Goal: Task Accomplishment & Management: Manage account settings

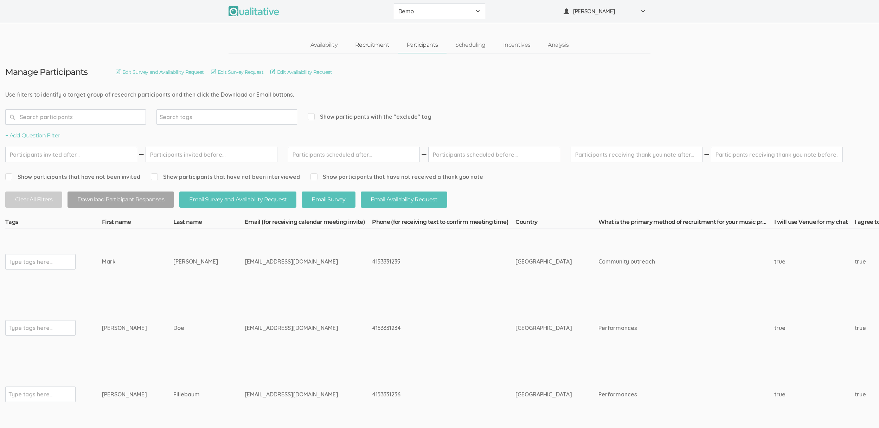
click at [382, 46] on link "Recruitment" at bounding box center [372, 45] width 52 height 15
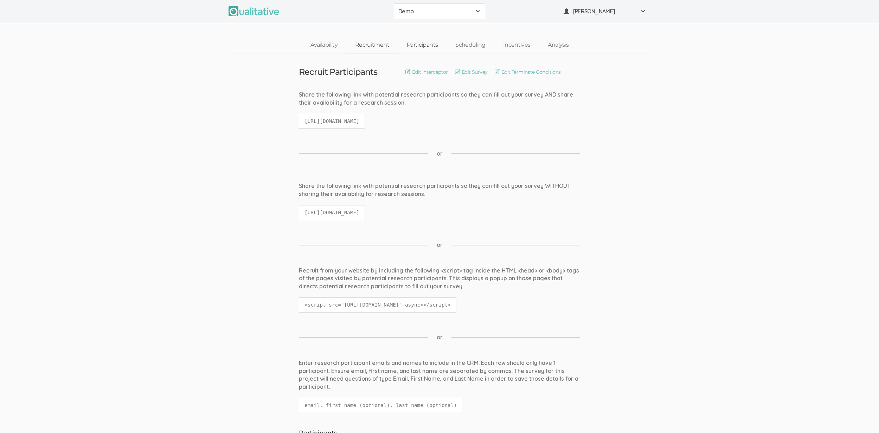
click at [416, 48] on link "Participants" at bounding box center [422, 45] width 49 height 15
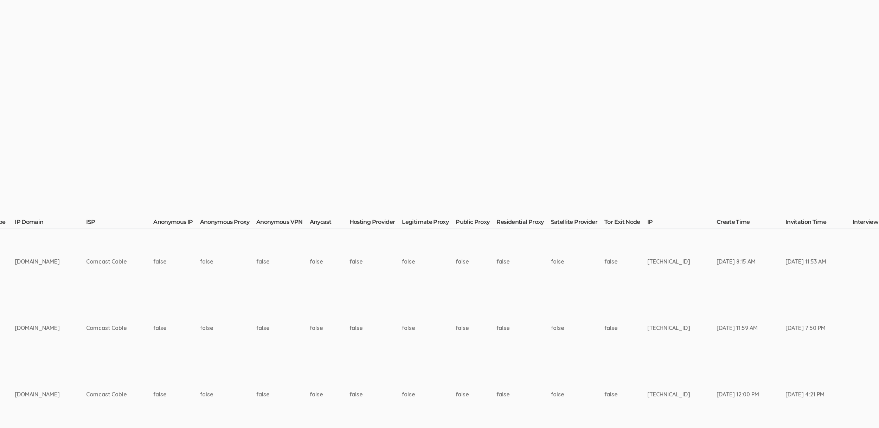
scroll to position [0, 1762]
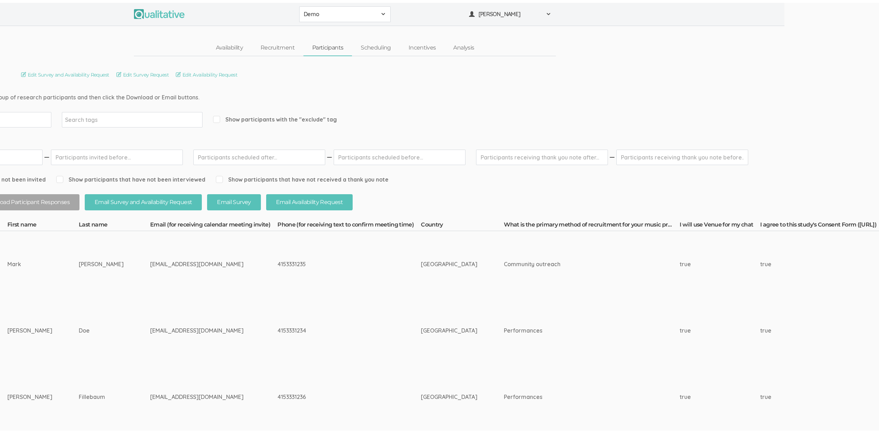
scroll to position [0, 0]
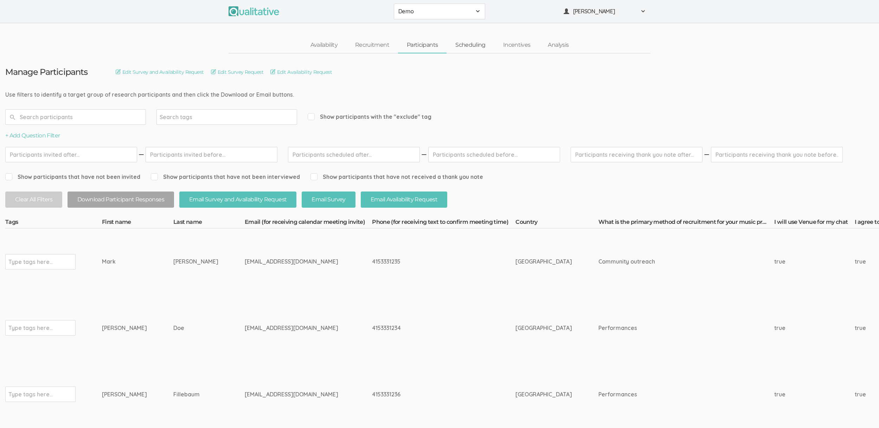
click at [467, 41] on link "Scheduling" at bounding box center [470, 45] width 48 height 15
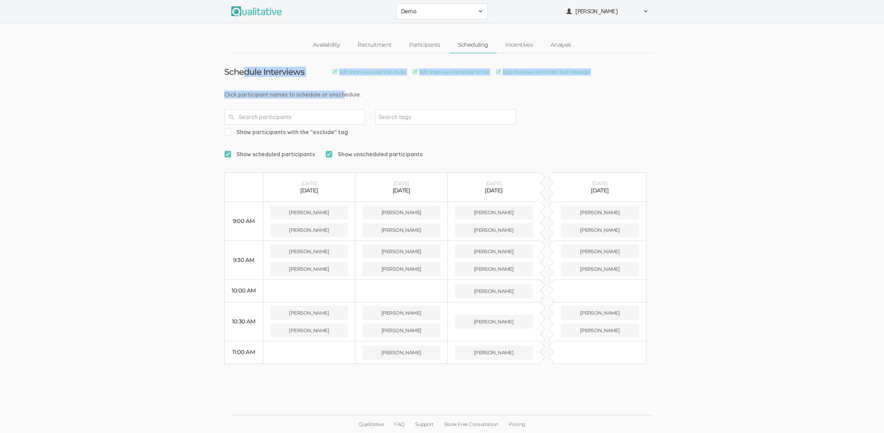
drag, startPoint x: 245, startPoint y: 72, endPoint x: 260, endPoint y: 93, distance: 26.6
click at [260, 93] on td "Schedule Interviews Edit Interview Calendar Invite Edit Interview Reminder Emai…" at bounding box center [442, 208] width 446 height 311
click at [260, 93] on div "Click participant names to schedule or unschedule." at bounding box center [442, 95] width 436 height 8
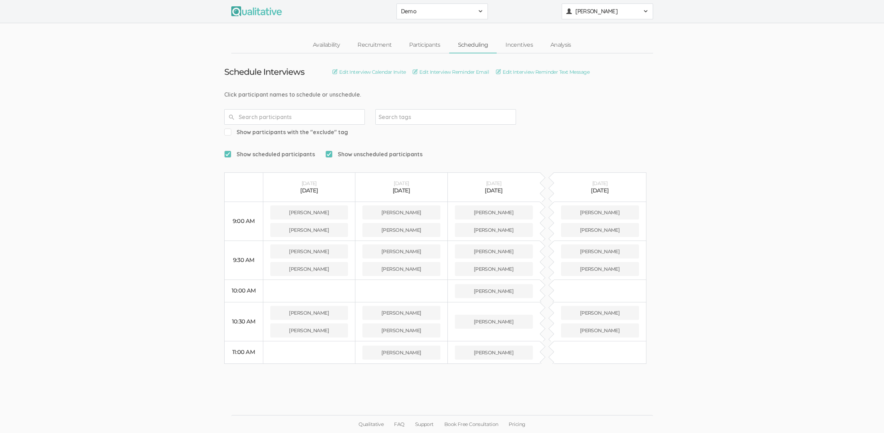
click at [598, 15] on span "[PERSON_NAME]" at bounding box center [606, 11] width 63 height 8
click at [366, 93] on div "Click participant names to schedule or unschedule." at bounding box center [442, 95] width 436 height 8
click at [323, 45] on link "Availability" at bounding box center [326, 45] width 45 height 15
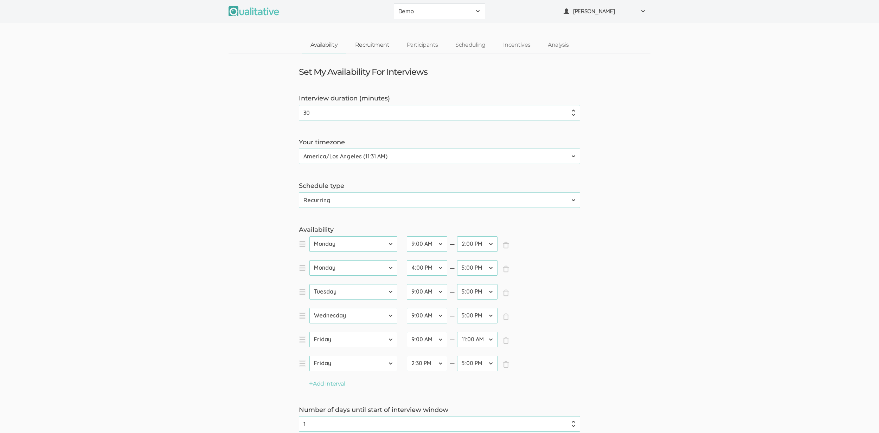
click at [379, 47] on link "Recruitment" at bounding box center [372, 45] width 52 height 15
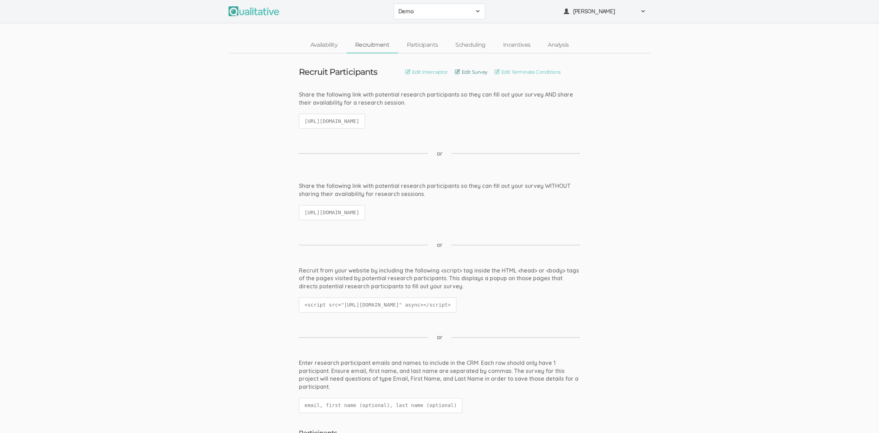
click at [471, 71] on link "Edit Survey" at bounding box center [471, 72] width 33 height 8
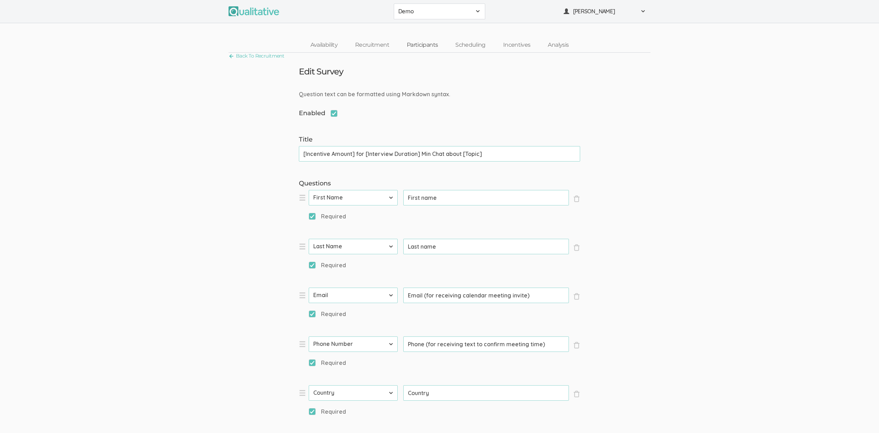
click at [428, 47] on link "Participants" at bounding box center [422, 45] width 49 height 15
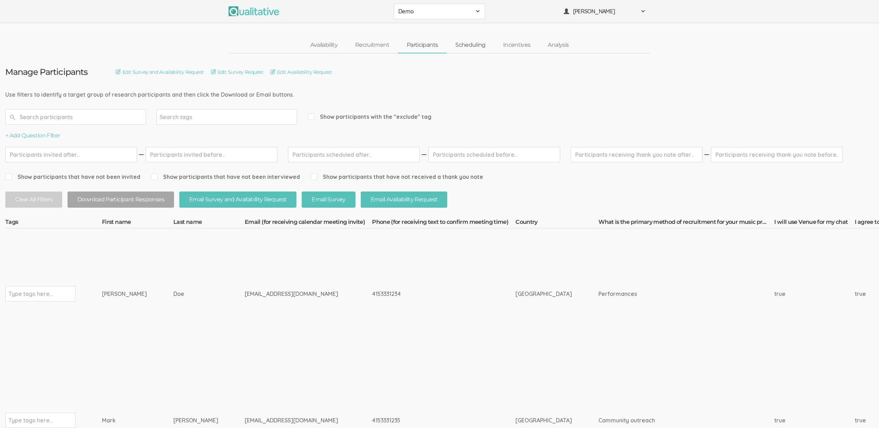
click at [467, 44] on link "Scheduling" at bounding box center [470, 45] width 48 height 15
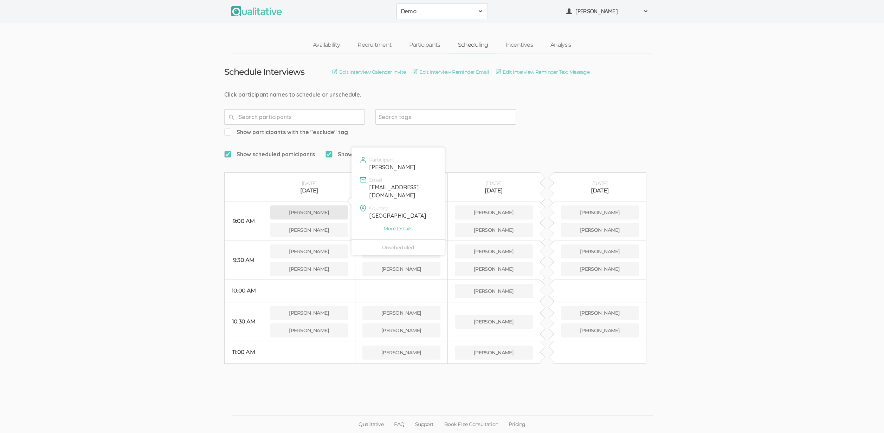
click at [330, 206] on button "Jane Doe" at bounding box center [309, 213] width 78 height 14
click at [320, 206] on button "Jane Doe" at bounding box center [309, 213] width 78 height 14
click at [525, 42] on link "Incentives" at bounding box center [519, 45] width 45 height 15
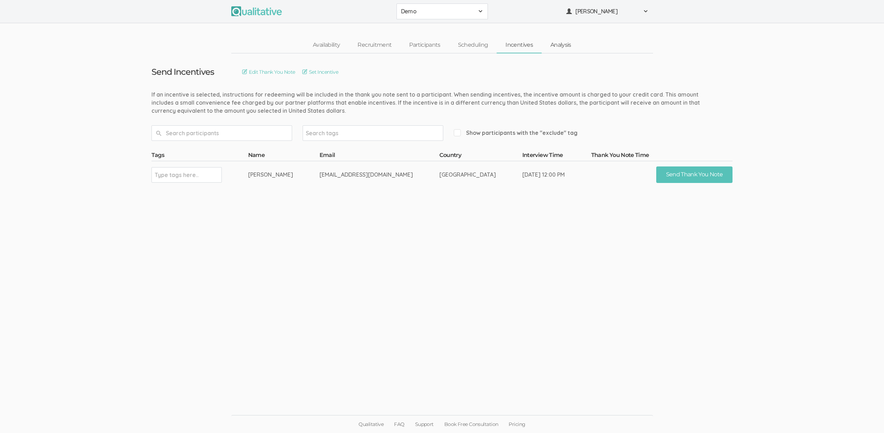
click at [558, 46] on link "Analysis" at bounding box center [561, 45] width 38 height 15
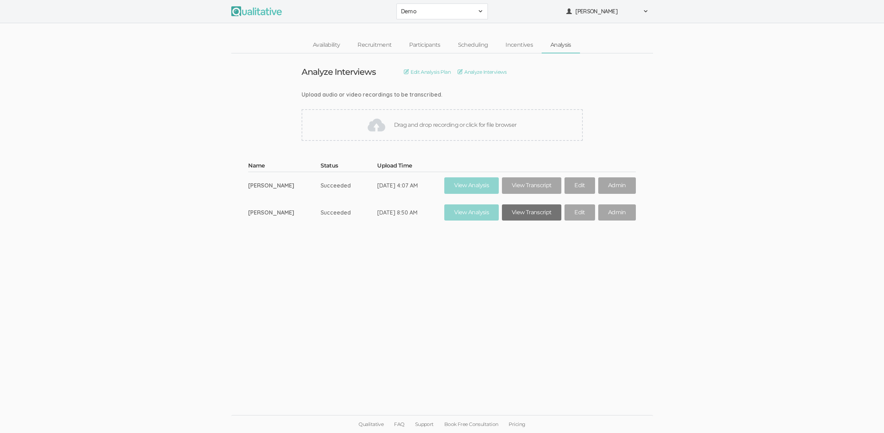
click at [529, 212] on link "View Transcript" at bounding box center [531, 213] width 59 height 17
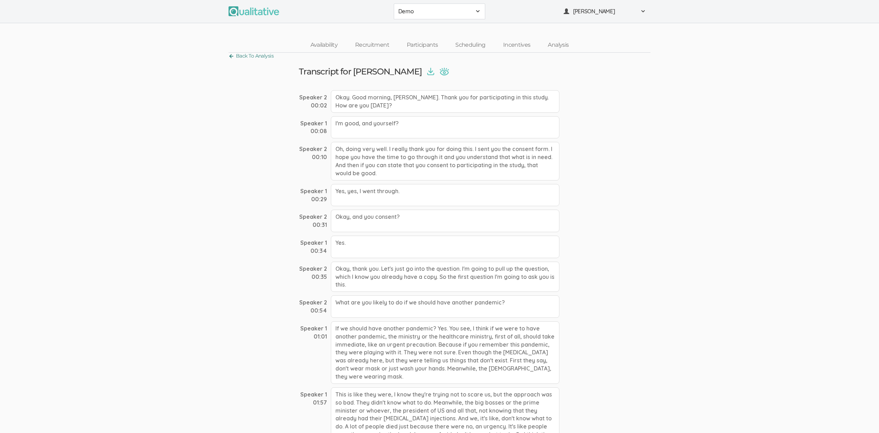
click at [269, 57] on link "Back To Analysis" at bounding box center [250, 55] width 45 height 9
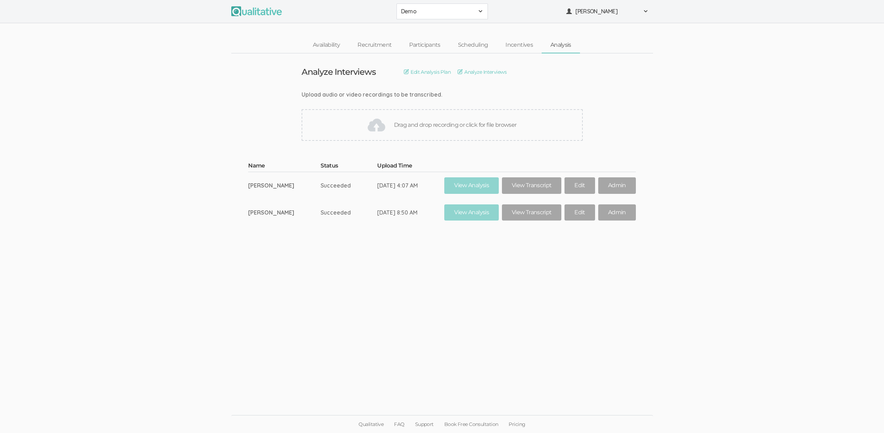
click at [555, 44] on link "Analysis" at bounding box center [561, 45] width 38 height 15
click at [433, 17] on button "Demo" at bounding box center [441, 12] width 91 height 16
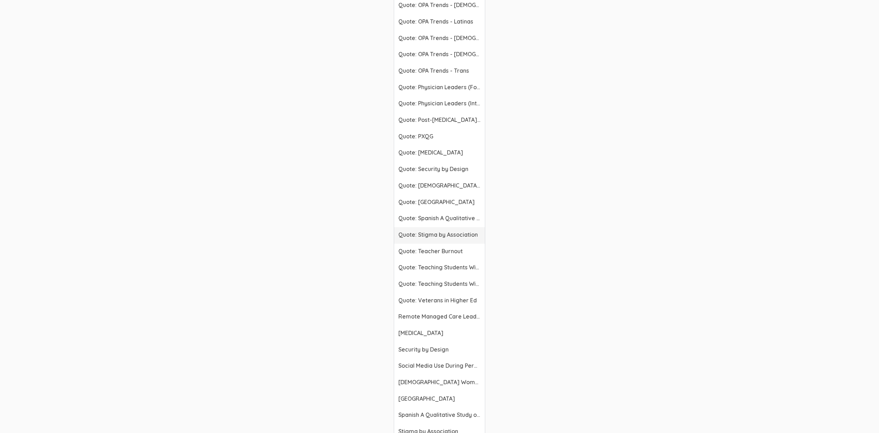
scroll to position [2202, 0]
click at [434, 334] on span "[MEDICAL_DATA]" at bounding box center [439, 335] width 82 height 8
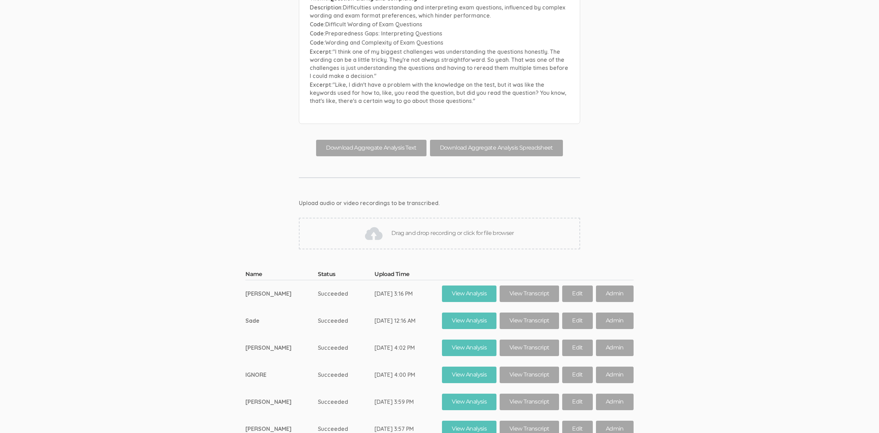
scroll to position [9679, 0]
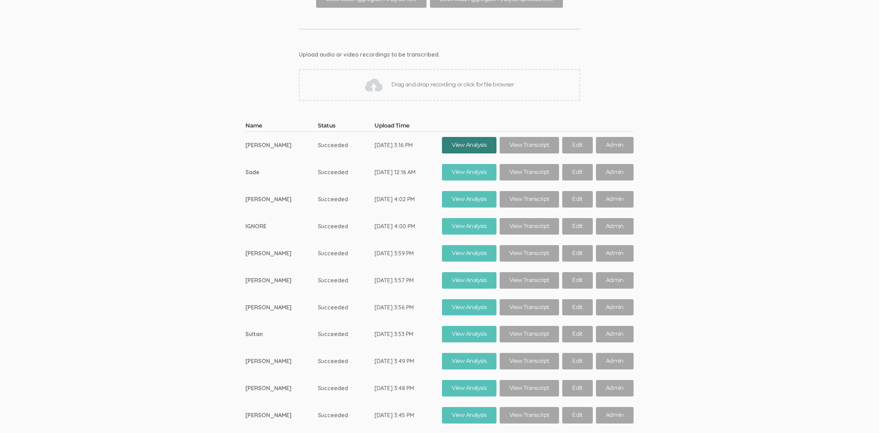
click at [453, 137] on link "View Analysis" at bounding box center [469, 145] width 54 height 17
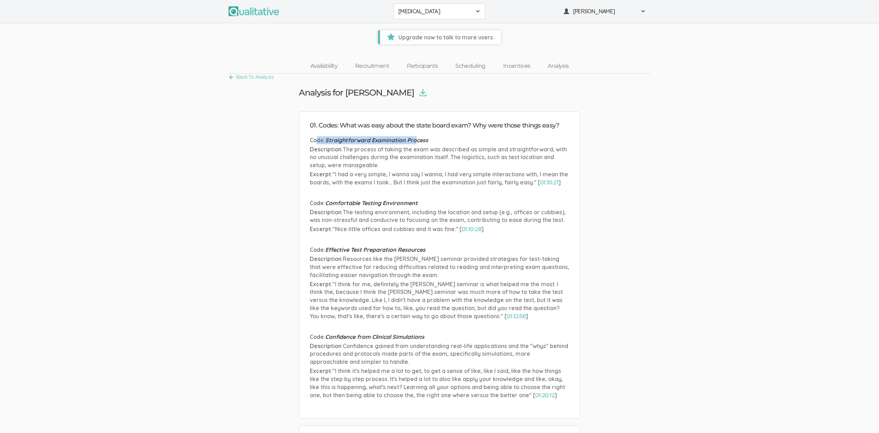
drag, startPoint x: 316, startPoint y: 140, endPoint x: 414, endPoint y: 137, distance: 98.1
click at [414, 137] on p "Code : Straightforward Examination Process" at bounding box center [439, 140] width 259 height 8
click at [414, 137] on span "Straightforward Examination Process" at bounding box center [376, 140] width 103 height 7
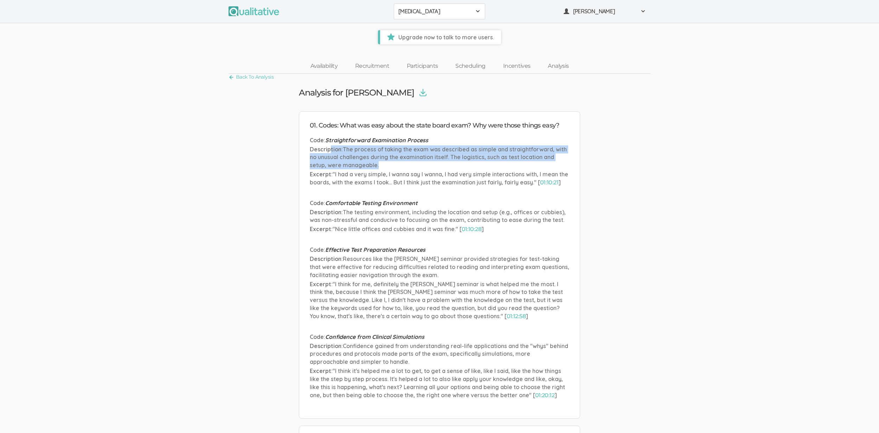
drag, startPoint x: 328, startPoint y: 148, endPoint x: 417, endPoint y: 162, distance: 90.0
click at [417, 162] on p "Description : The process of taking the exam was described as simple and straig…" at bounding box center [439, 158] width 259 height 24
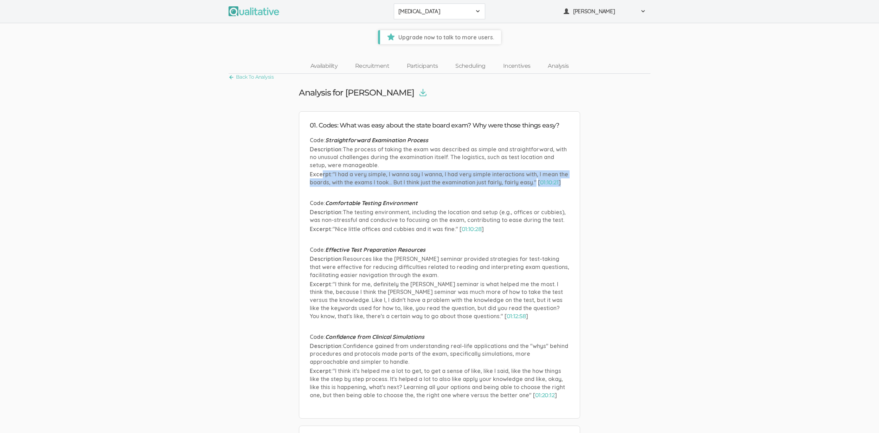
drag, startPoint x: 322, startPoint y: 177, endPoint x: 444, endPoint y: 187, distance: 122.4
click at [444, 187] on li "Code : Straightforward Examination Process Description : The process of taking …" at bounding box center [439, 162] width 259 height 52
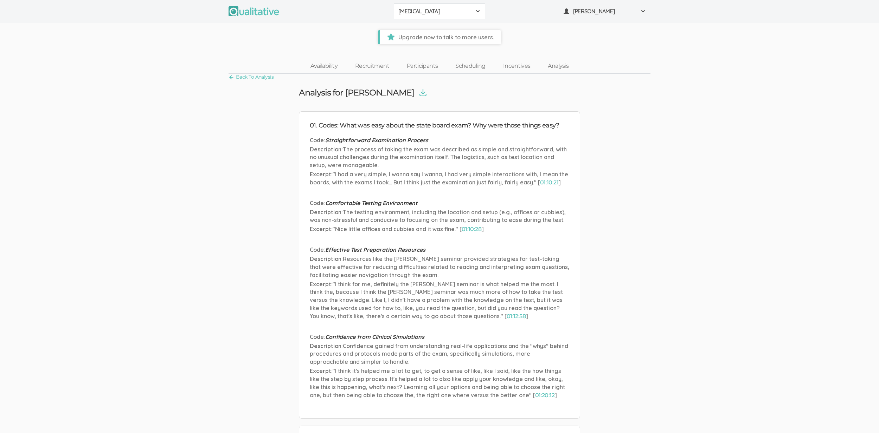
click at [441, 185] on span ""I had a very simple, I wanna say I wanna, I had very simple interactions with,…" at bounding box center [439, 178] width 258 height 15
click at [557, 182] on link "01:10:21" at bounding box center [549, 182] width 18 height 7
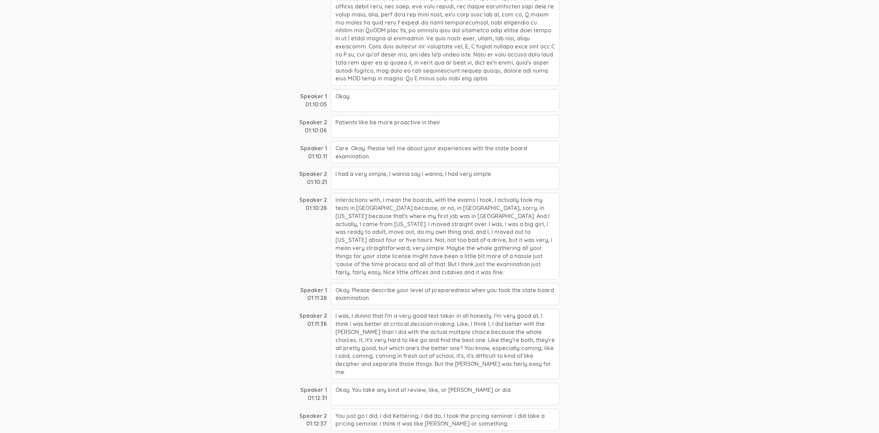
scroll to position [7599, 0]
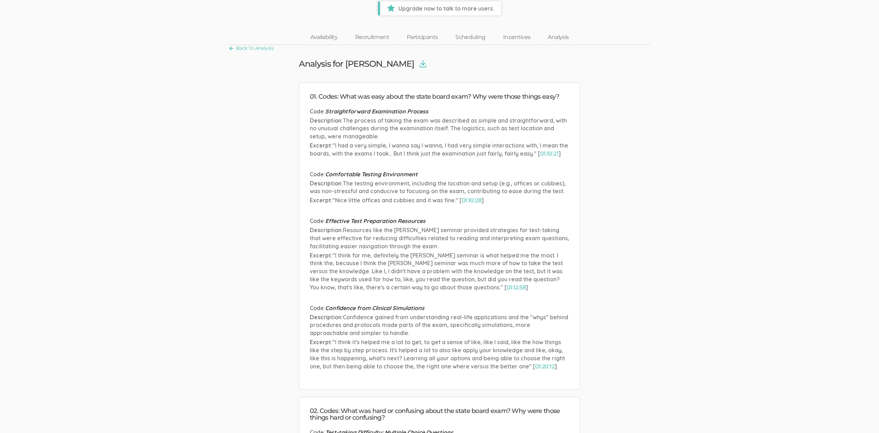
scroll to position [48, 0]
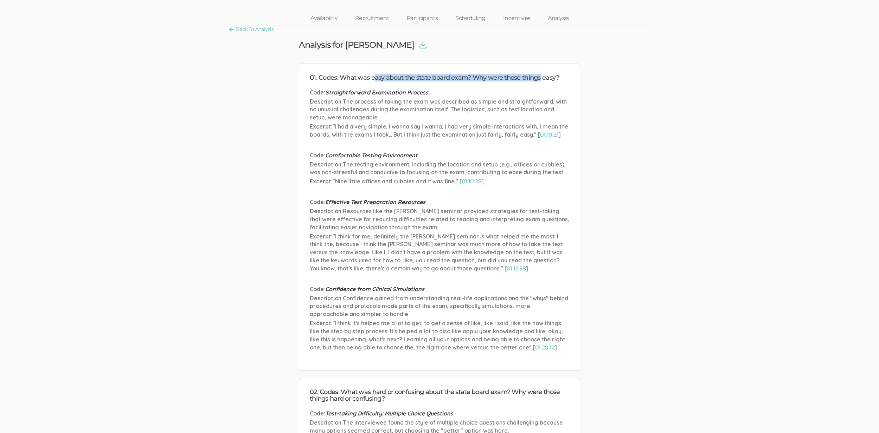
drag, startPoint x: 373, startPoint y: 78, endPoint x: 542, endPoint y: 78, distance: 169.4
click at [542, 78] on h4 "01. Codes: What was easy about the state board exam? Why were those things easy?" at bounding box center [439, 78] width 259 height 7
drag, startPoint x: 533, startPoint y: 78, endPoint x: 383, endPoint y: 75, distance: 149.4
click at [383, 75] on h4 "01. Codes: What was easy about the state board exam? Why were those things easy?" at bounding box center [439, 78] width 259 height 7
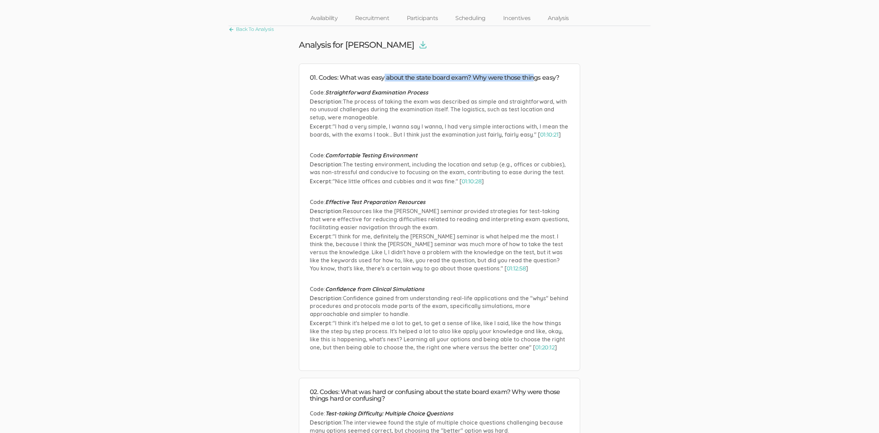
click at [383, 75] on h4 "01. Codes: What was easy about the state board exam? Why were those things easy?" at bounding box center [439, 78] width 259 height 7
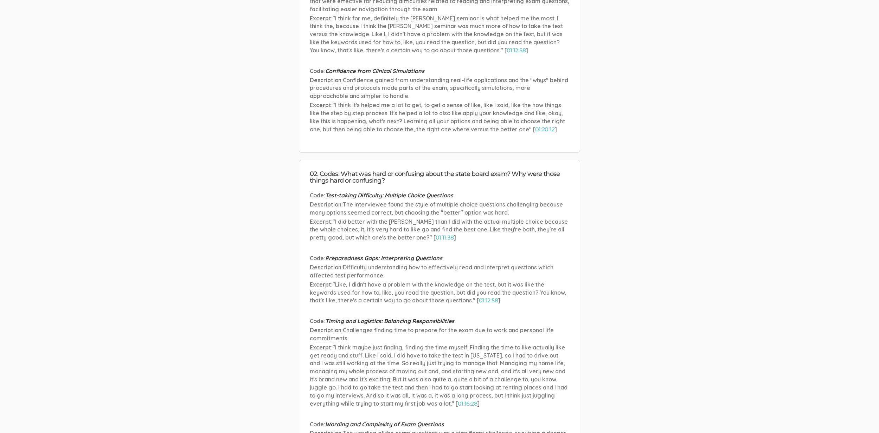
scroll to position [266, 0]
drag, startPoint x: 339, startPoint y: 164, endPoint x: 392, endPoint y: 178, distance: 54.7
click at [392, 178] on li "02. Codes: What was hard or confusing about the state board exam? Why were thos…" at bounding box center [439, 368] width 281 height 416
click at [392, 178] on h4 "02. Codes: What was hard or confusing about the state board exam? Why were thos…" at bounding box center [439, 178] width 259 height 14
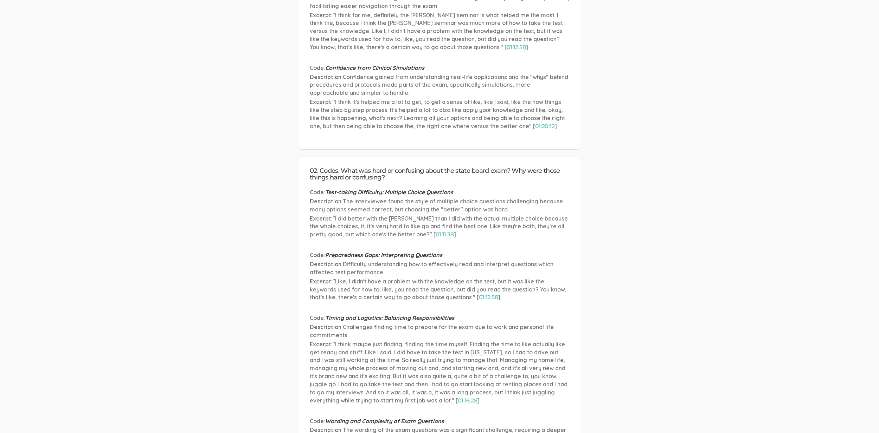
scroll to position [0, 0]
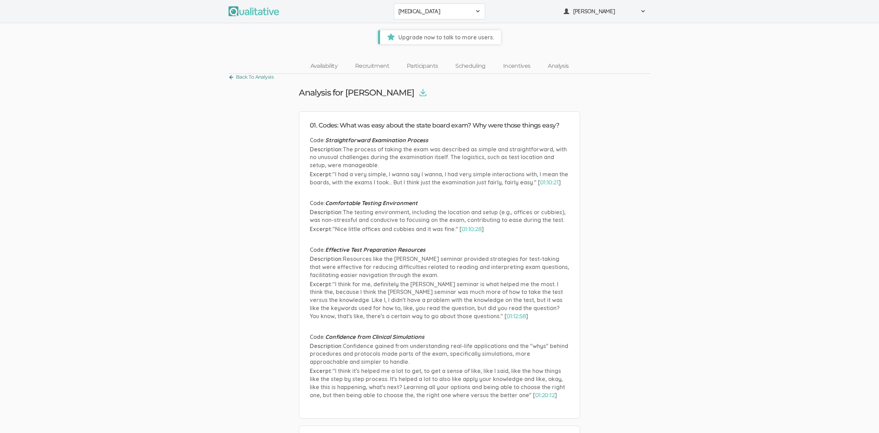
click at [261, 75] on link "Back To Analysis" at bounding box center [250, 76] width 45 height 9
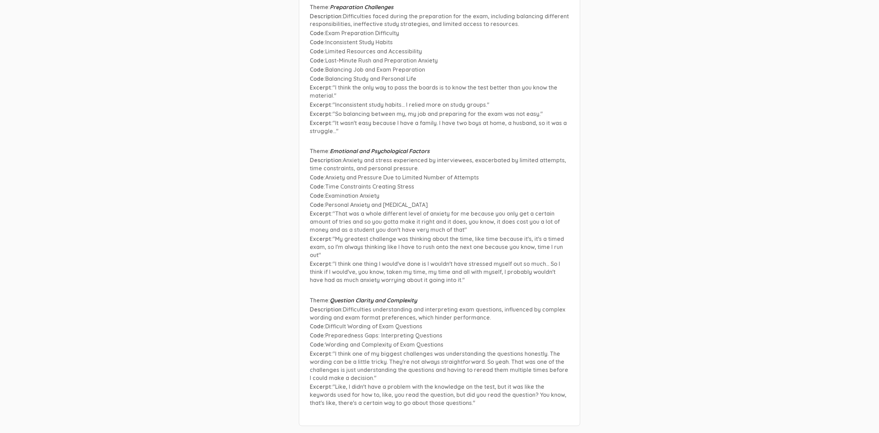
scroll to position [9165, 0]
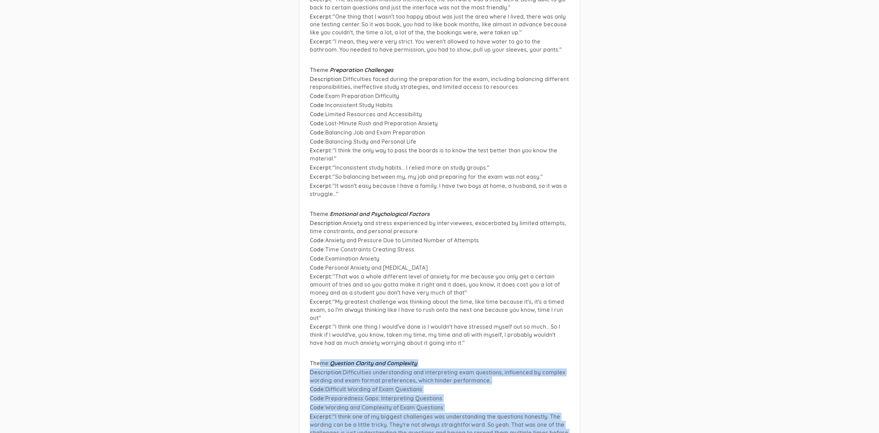
drag, startPoint x: 320, startPoint y: 289, endPoint x: 400, endPoint y: 371, distance: 115.1
click at [400, 371] on li "Theme : Question Clarity and Complexity Description : Difficulties understandin…" at bounding box center [439, 416] width 259 height 112
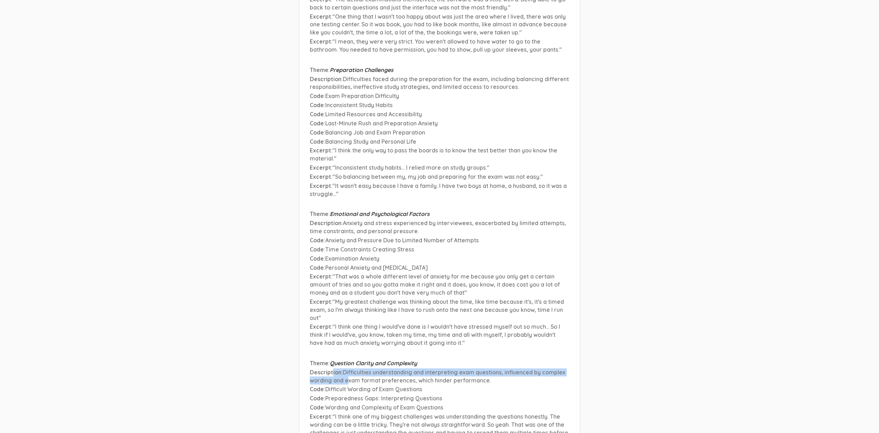
drag, startPoint x: 331, startPoint y: 299, endPoint x: 348, endPoint y: 308, distance: 18.9
click at [348, 369] on p "Description : Difficulties understanding and interpreting exam questions, influ…" at bounding box center [439, 377] width 259 height 16
click at [348, 369] on span "Difficulties understanding and interpreting exam questions, influenced by compl…" at bounding box center [438, 376] width 256 height 15
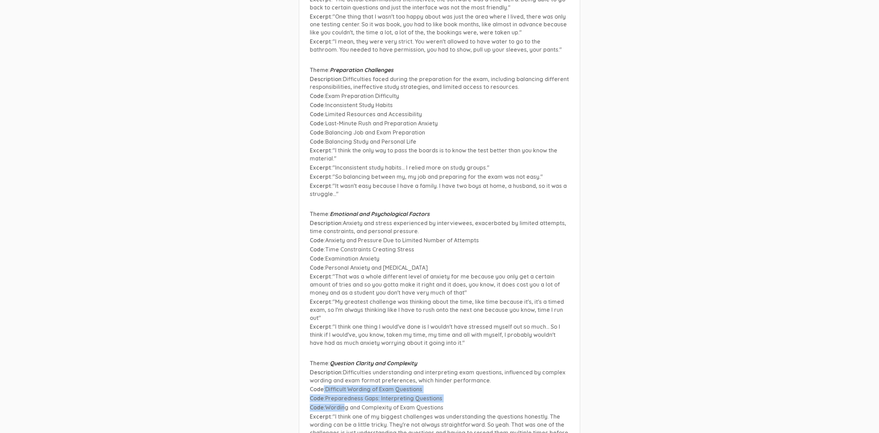
drag, startPoint x: 322, startPoint y: 316, endPoint x: 344, endPoint y: 332, distance: 28.0
click at [344, 360] on li "Theme : Question Clarity and Complexity Description : Difficulties understandin…" at bounding box center [439, 416] width 259 height 112
click at [344, 404] on span "Wording and Complexity of Exam Questions" at bounding box center [384, 407] width 118 height 7
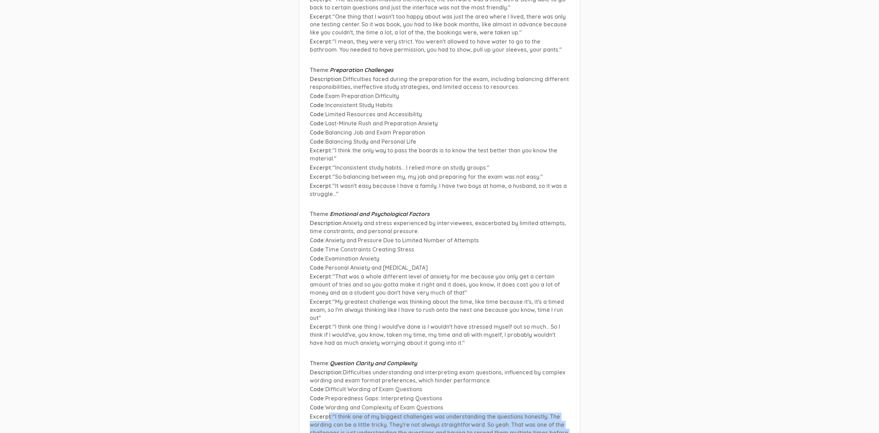
drag, startPoint x: 328, startPoint y: 340, endPoint x: 363, endPoint y: 386, distance: 57.9
click at [363, 386] on li "Theme : Question Clarity and Complexity Description : Difficulties understandin…" at bounding box center [439, 416] width 259 height 112
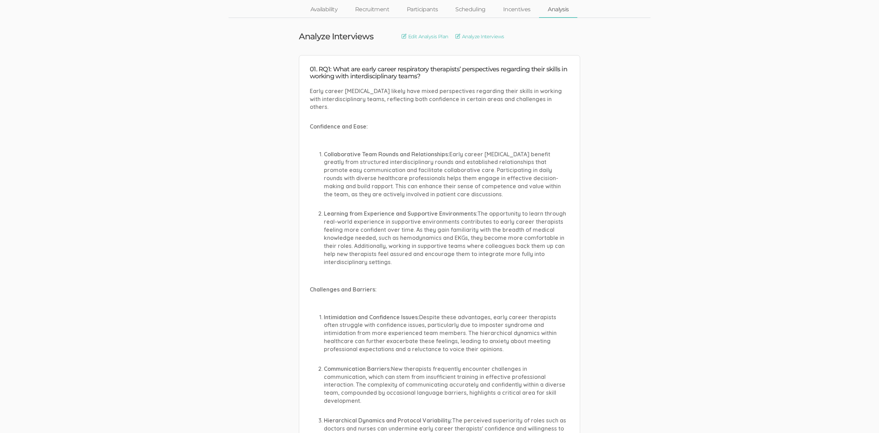
scroll to position [0, 0]
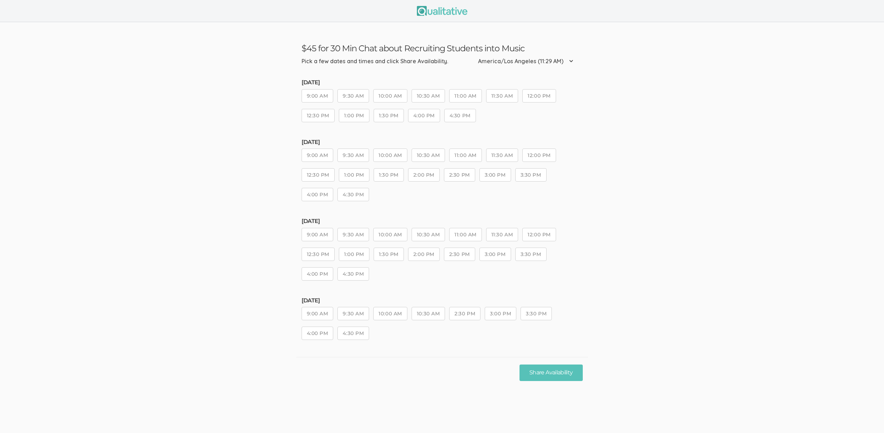
click at [322, 100] on button "9:00 AM" at bounding box center [318, 95] width 32 height 13
click at [353, 96] on button "9:30 AM" at bounding box center [353, 95] width 32 height 13
drag, startPoint x: 318, startPoint y: 147, endPoint x: 319, endPoint y: 152, distance: 5.1
click at [318, 148] on div "Tuesday, Sep 02 9:00 AM 9:30 AM 10:00 AM 10:30 AM 11:00 AM 11:30 AM 12:00 PM 12…" at bounding box center [442, 173] width 281 height 69
click at [321, 154] on button "9:00 AM" at bounding box center [318, 155] width 32 height 13
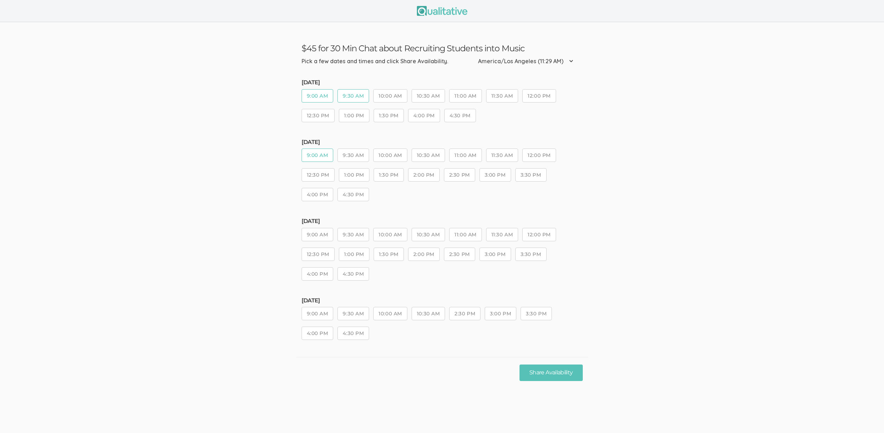
click at [365, 154] on button "9:30 AM" at bounding box center [353, 155] width 32 height 13
drag, startPoint x: 317, startPoint y: 232, endPoint x: 334, endPoint y: 236, distance: 17.6
click at [317, 233] on button "9:00 AM" at bounding box center [318, 234] width 32 height 13
click at [347, 234] on button "9:30 AM" at bounding box center [353, 234] width 32 height 13
drag, startPoint x: 325, startPoint y: 313, endPoint x: 345, endPoint y: 313, distance: 19.7
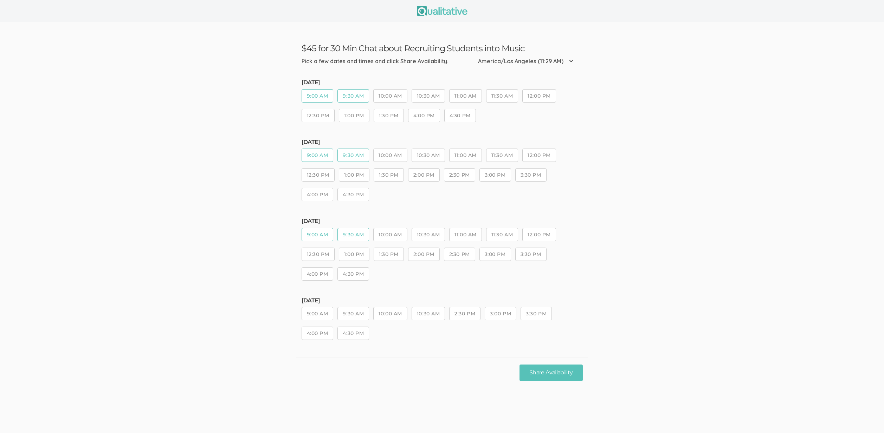
click at [325, 313] on button "9:00 AM" at bounding box center [318, 313] width 32 height 13
click at [355, 311] on button "9:30 AM" at bounding box center [353, 313] width 32 height 13
click at [399, 237] on button "10:00 AM" at bounding box center [390, 234] width 34 height 13
click at [423, 154] on button "10:30 AM" at bounding box center [428, 155] width 33 height 13
click at [426, 93] on button "10:30 AM" at bounding box center [428, 95] width 33 height 13
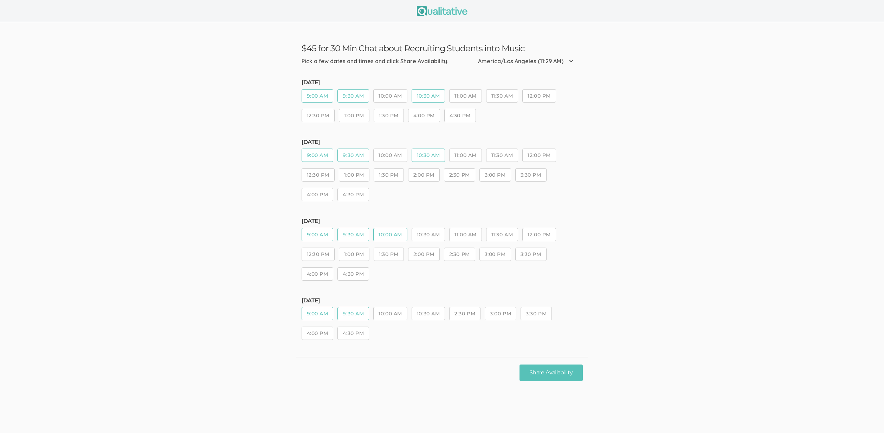
click at [430, 315] on button "10:30 AM" at bounding box center [428, 313] width 33 height 13
click at [526, 376] on button "Share Availability" at bounding box center [550, 373] width 63 height 17
click at [317, 92] on button "9:00 AM" at bounding box center [318, 95] width 32 height 13
click at [345, 97] on button "9:30 AM" at bounding box center [353, 95] width 32 height 13
click at [323, 154] on button "9:00 AM" at bounding box center [318, 155] width 32 height 13
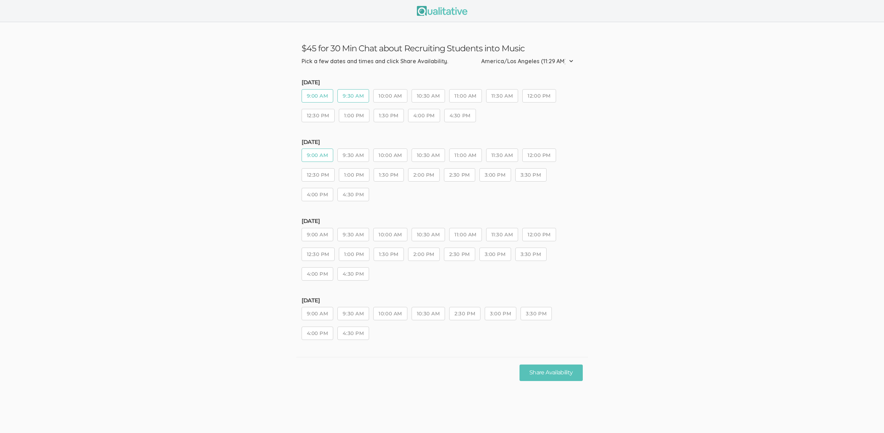
click at [367, 155] on button "9:30 AM" at bounding box center [353, 155] width 32 height 13
drag, startPoint x: 313, startPoint y: 234, endPoint x: 334, endPoint y: 236, distance: 21.5
click at [313, 234] on button "9:00 AM" at bounding box center [318, 234] width 32 height 13
click at [345, 237] on button "9:30 AM" at bounding box center [353, 234] width 32 height 13
drag, startPoint x: 318, startPoint y: 316, endPoint x: 360, endPoint y: 314, distance: 42.2
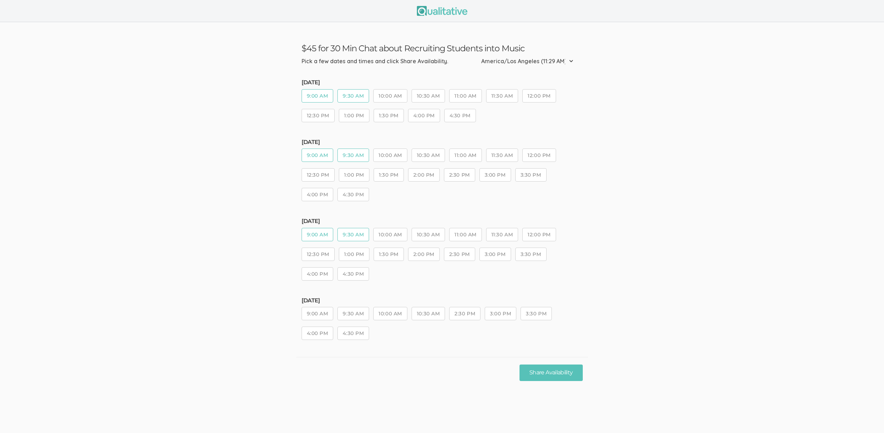
click at [318, 316] on button "9:00 AM" at bounding box center [318, 313] width 32 height 13
click at [360, 314] on button "9:30 AM" at bounding box center [353, 313] width 32 height 13
click at [429, 239] on button "10:30 AM" at bounding box center [428, 234] width 33 height 13
click at [459, 237] on button "11:00 AM" at bounding box center [465, 234] width 32 height 13
drag, startPoint x: 424, startPoint y: 158, endPoint x: 451, endPoint y: 155, distance: 27.9
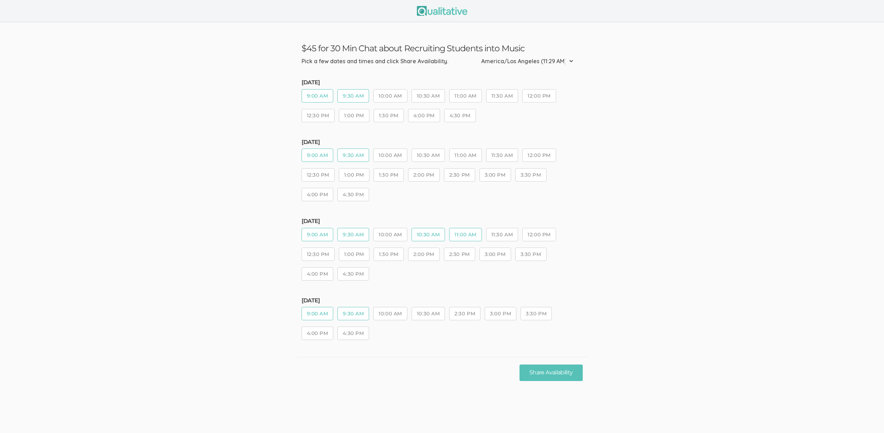
click at [424, 158] on button "10:30 AM" at bounding box center [428, 155] width 33 height 13
click at [460, 153] on button "11:00 AM" at bounding box center [465, 155] width 32 height 13
click at [425, 98] on button "10:30 AM" at bounding box center [428, 95] width 33 height 13
click at [438, 319] on button "10:30 AM" at bounding box center [428, 313] width 33 height 13
click at [556, 370] on button "Share Availability" at bounding box center [550, 373] width 63 height 17
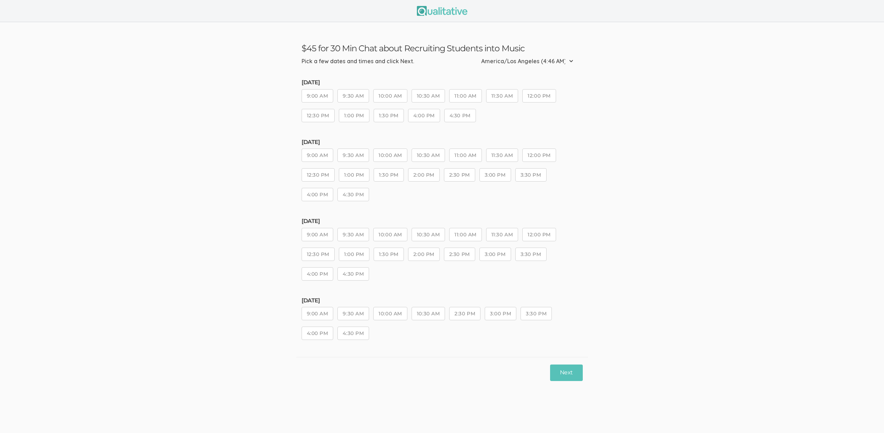
click at [353, 156] on button "9:30 AM" at bounding box center [353, 155] width 32 height 13
click at [394, 234] on button "10:00 AM" at bounding box center [390, 234] width 34 height 13
click at [569, 372] on button "Next" at bounding box center [566, 373] width 32 height 17
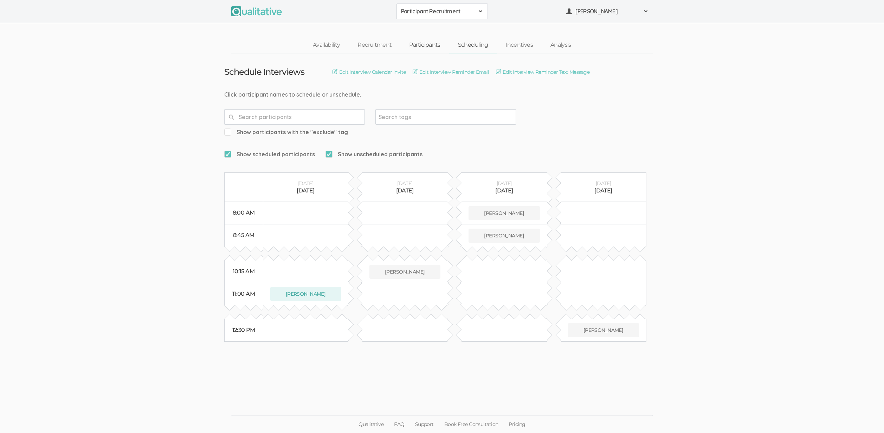
click at [427, 45] on link "Participants" at bounding box center [424, 45] width 49 height 15
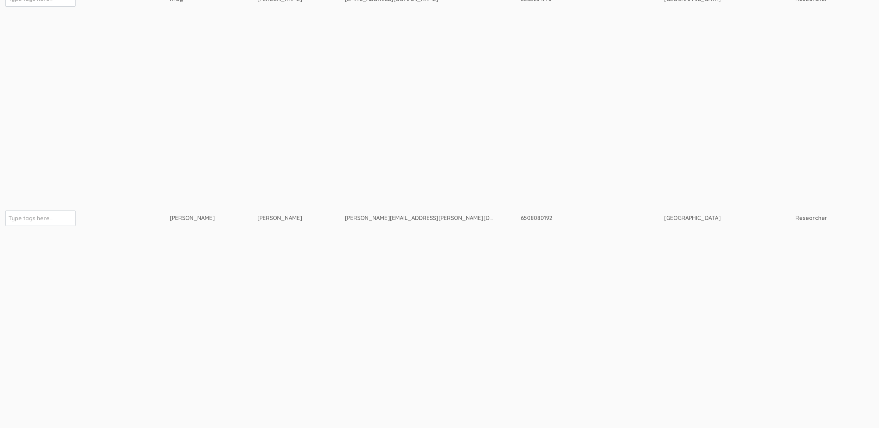
scroll to position [275, 0]
click at [345, 211] on div "erica.starks@my.pacifica.edu" at bounding box center [419, 213] width 149 height 8
copy tr "erica.starks@my.pacifica.edu"
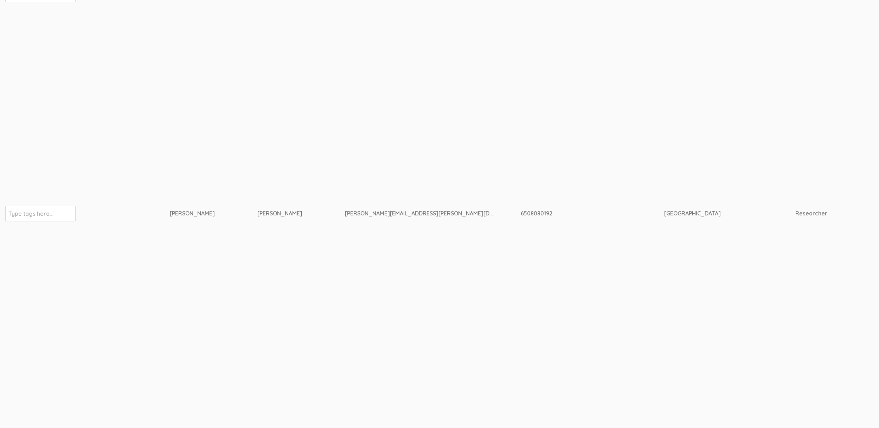
click at [197, 119] on td "[PERSON_NAME]" at bounding box center [214, 214] width 88 height 356
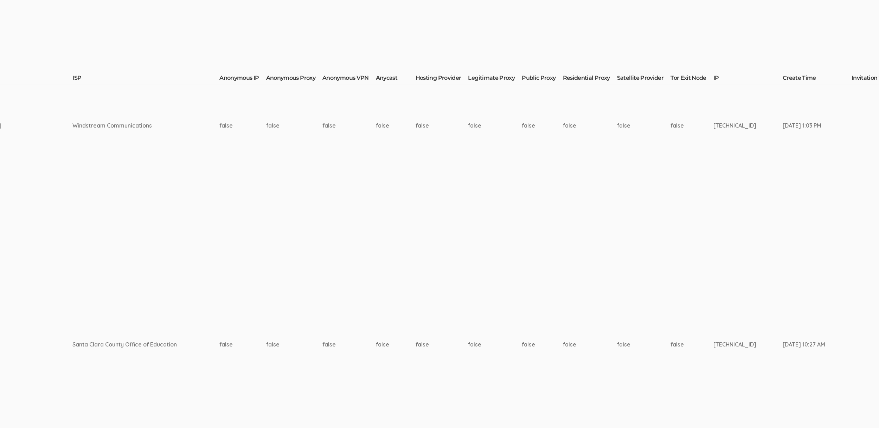
scroll to position [155, 2216]
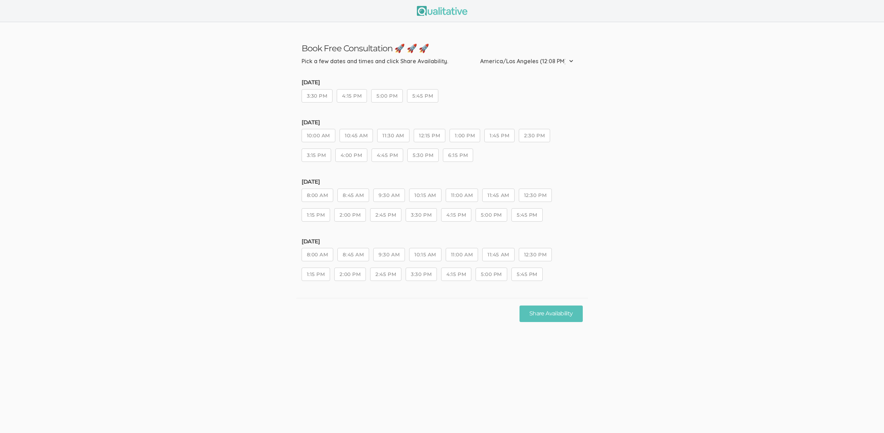
click at [649, 310] on ui-view "Book Free Consultation 🚀 🚀 🚀 Pick a few dates and times and click Share Availab…" at bounding box center [442, 175] width 884 height 307
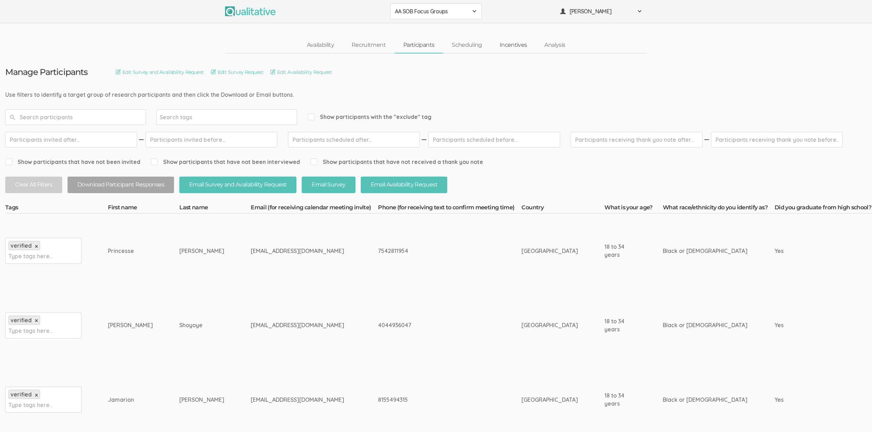
click at [509, 44] on link "Incentives" at bounding box center [513, 45] width 45 height 15
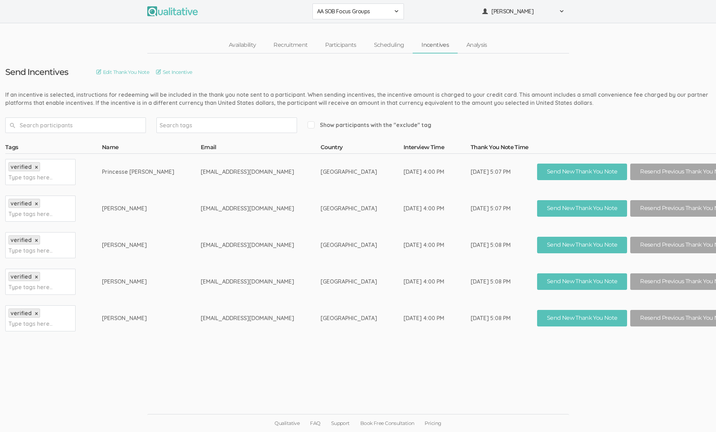
click at [323, 375] on ui-view "Send Incentives Edit Thank You Note Set Incentive Search tags Show participants…" at bounding box center [358, 215] width 716 height 325
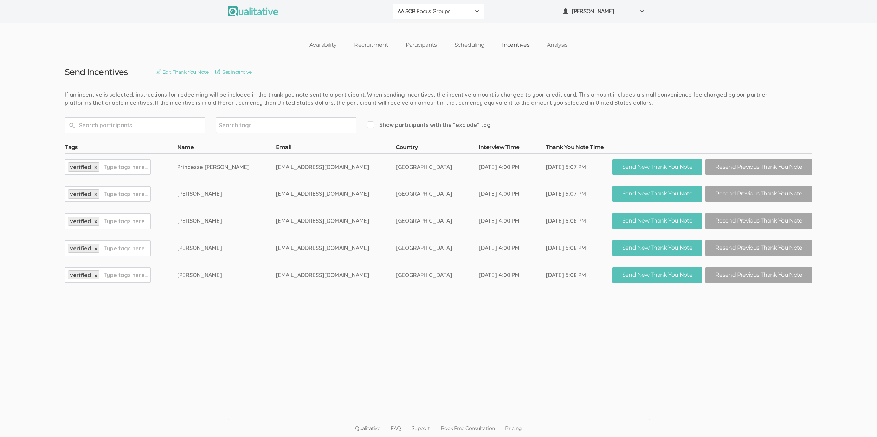
click at [425, 218] on td "[GEOGRAPHIC_DATA]" at bounding box center [437, 220] width 83 height 27
click at [466, 44] on link "Scheduling" at bounding box center [470, 45] width 48 height 15
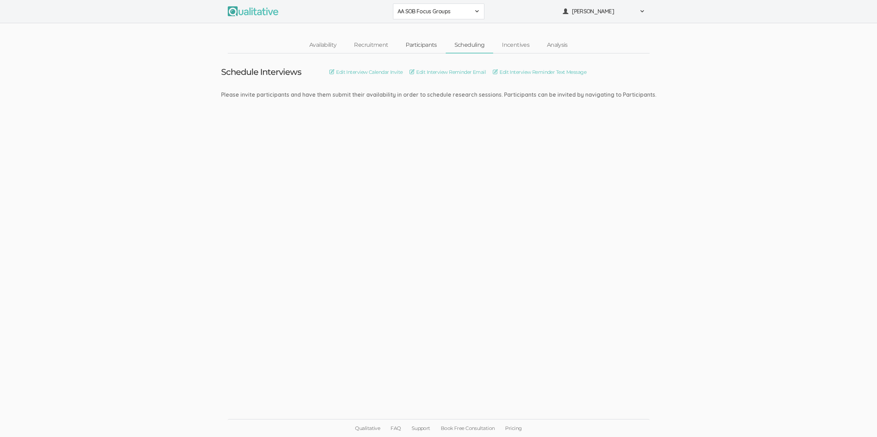
click at [424, 43] on link "Participants" at bounding box center [421, 45] width 49 height 15
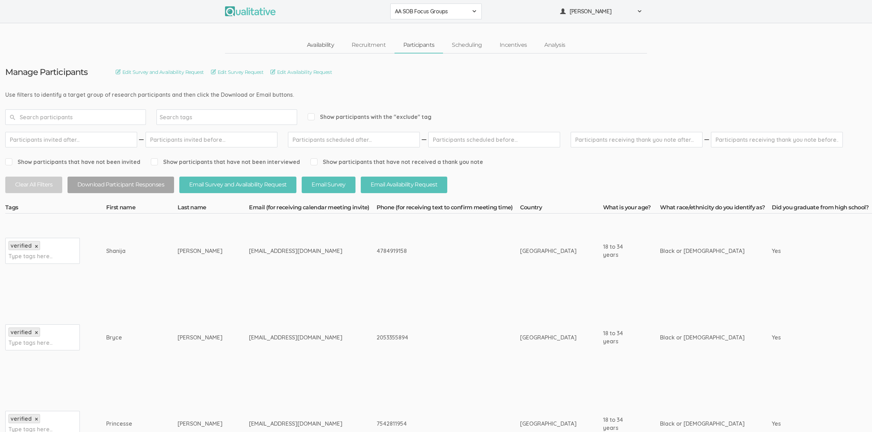
click at [320, 51] on link "Availability" at bounding box center [320, 45] width 45 height 15
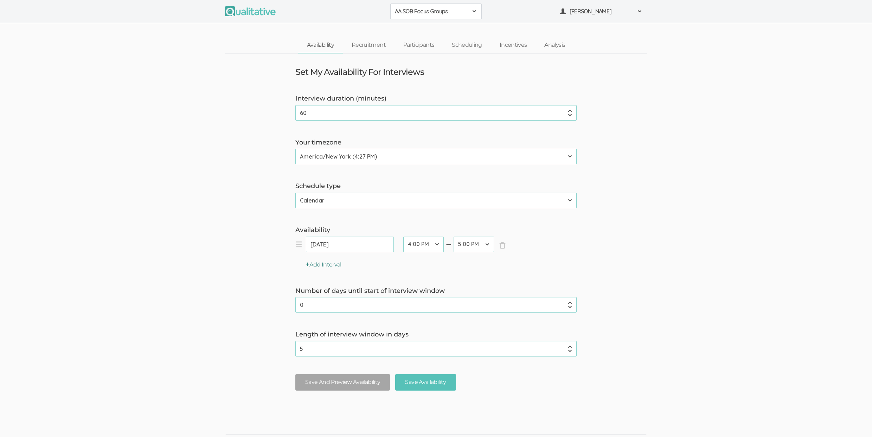
click at [330, 268] on button "Add Interval" at bounding box center [323, 265] width 36 height 8
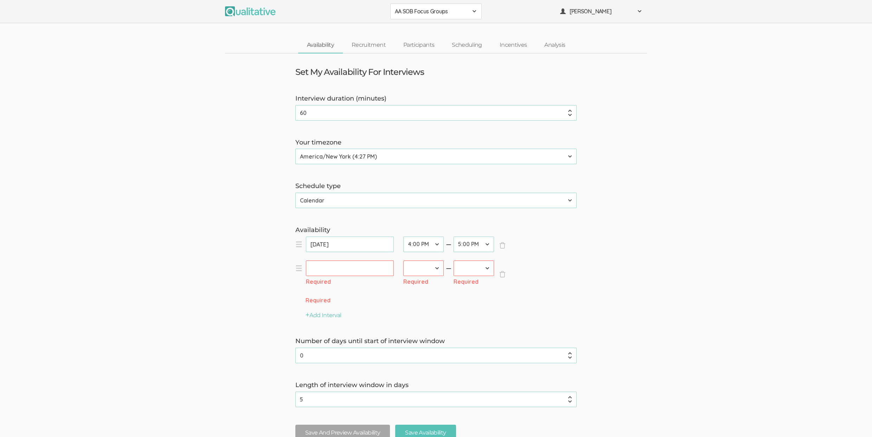
click at [331, 272] on input "text" at bounding box center [350, 267] width 88 height 15
click at [394, 284] on span "Next" at bounding box center [395, 283] width 6 height 6
click at [356, 310] on link "3" at bounding box center [354, 309] width 14 height 10
type input "Sep 03, 2025"
click at [421, 271] on select "12:00 AM 12:30 AM 1:00 AM 1:30 AM 2:00 AM 2:30 AM 3:00 AM 3:30 AM 4:00 AM 4:30 …" at bounding box center [423, 267] width 40 height 15
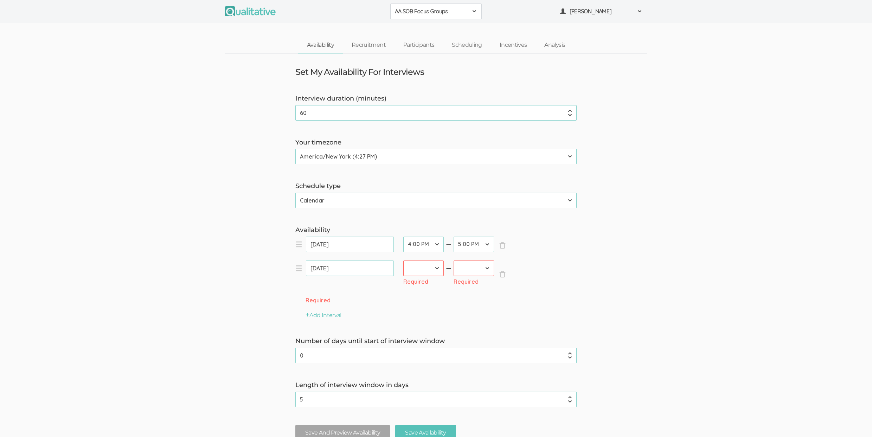
select select "39"
click at [403, 260] on select "12:00 AM 12:30 AM 1:00 AM 1:30 AM 2:00 AM 2:30 AM 3:00 AM 3:30 AM 4:00 AM 4:30 …" at bounding box center [423, 267] width 40 height 15
click at [466, 268] on select "12:00 AM 12:30 AM 1:00 AM 1:30 AM 2:00 AM 2:30 AM 3:00 AM 3:30 AM 4:00 AM 4:30 …" at bounding box center [473, 267] width 40 height 15
select select "41"
click at [453, 260] on select "12:00 AM 12:30 AM 1:00 AM 1:30 AM 2:00 AM 2:30 AM 3:00 AM 3:30 AM 4:00 AM 4:30 …" at bounding box center [473, 267] width 40 height 15
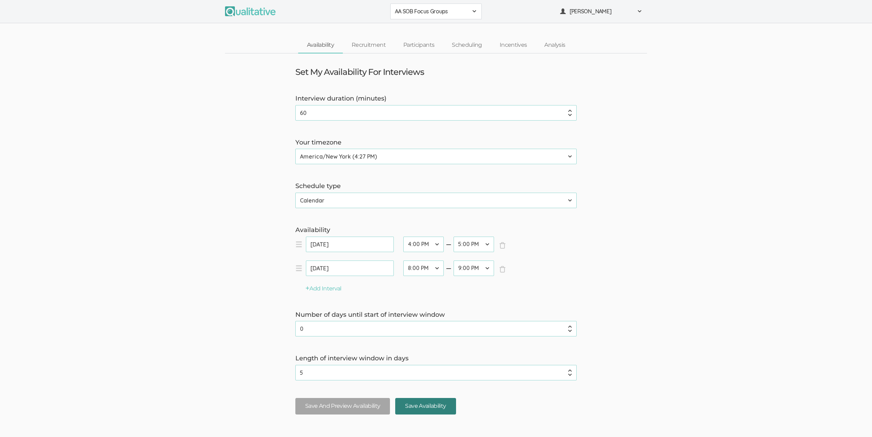
click at [425, 408] on input "Save Availability" at bounding box center [425, 406] width 60 height 17
click at [431, 43] on link "Participants" at bounding box center [418, 45] width 49 height 15
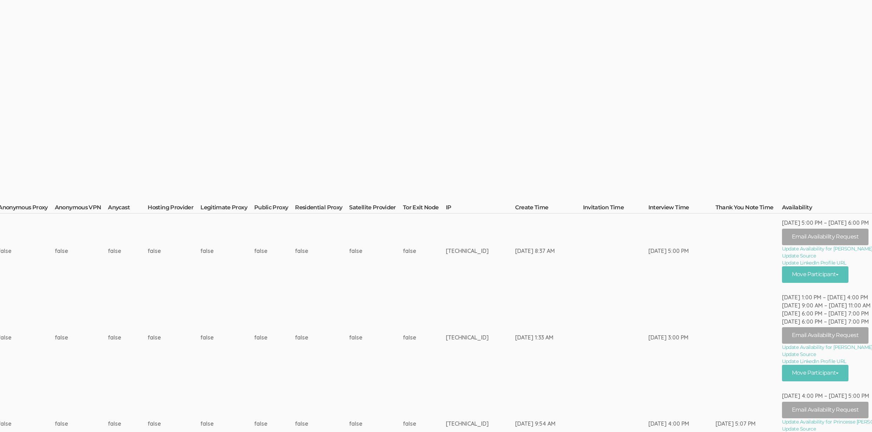
scroll to position [0, 2344]
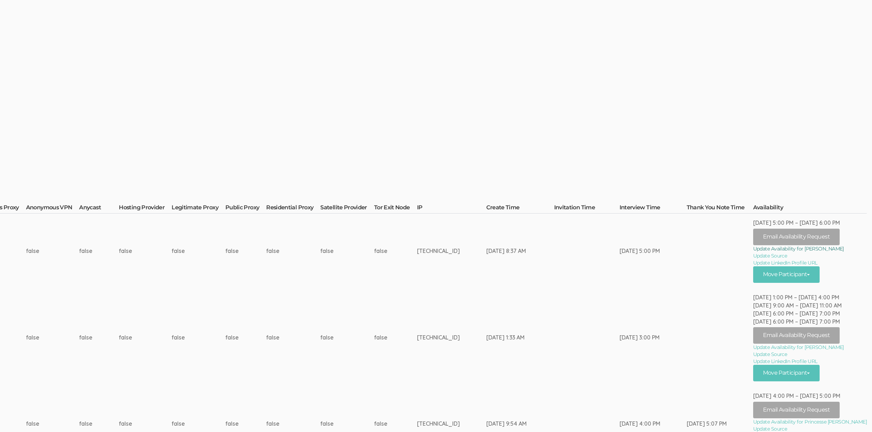
click at [721, 246] on link "Update Availability for Shanija Coicou" at bounding box center [810, 248] width 114 height 7
click at [721, 348] on link "Update Availability for Bryce Stephens" at bounding box center [810, 346] width 114 height 7
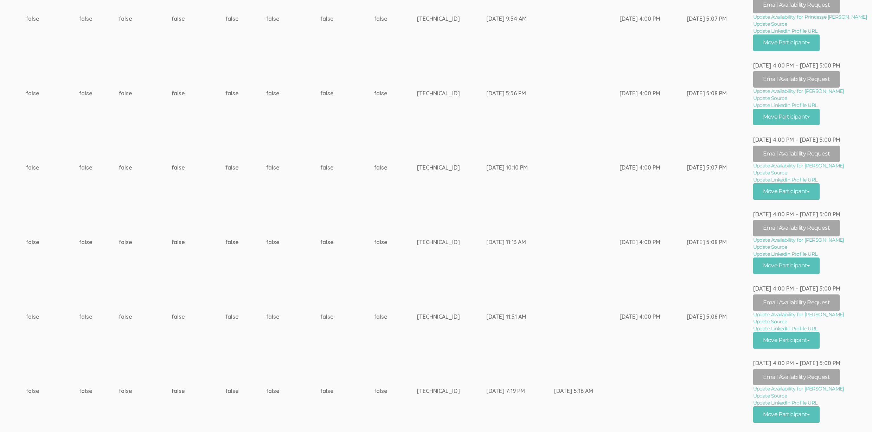
scroll to position [436, 2344]
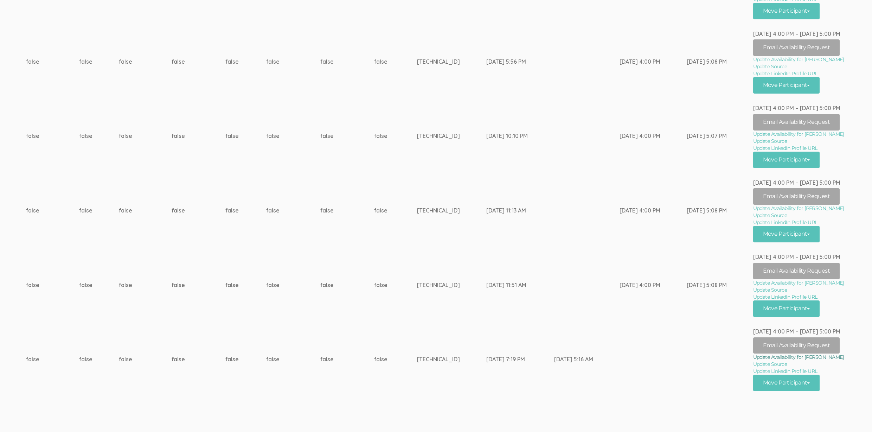
click at [721, 359] on link "Update Availability for Megan Woods" at bounding box center [810, 356] width 114 height 7
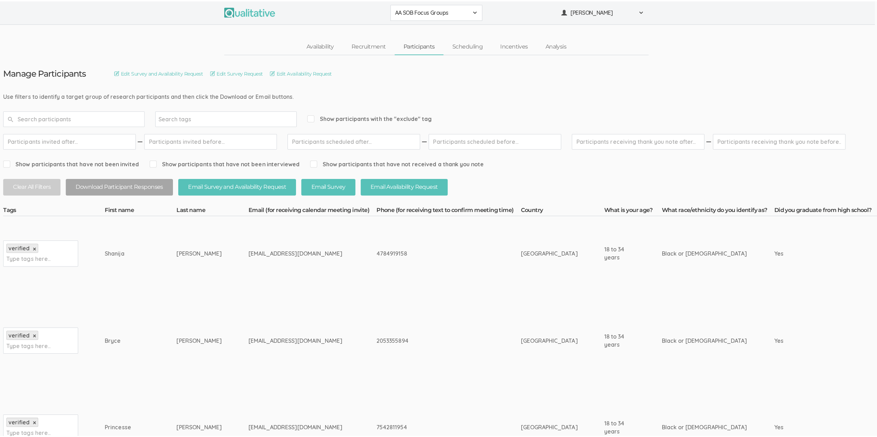
scroll to position [0, 0]
click at [471, 42] on link "Scheduling" at bounding box center [467, 45] width 48 height 15
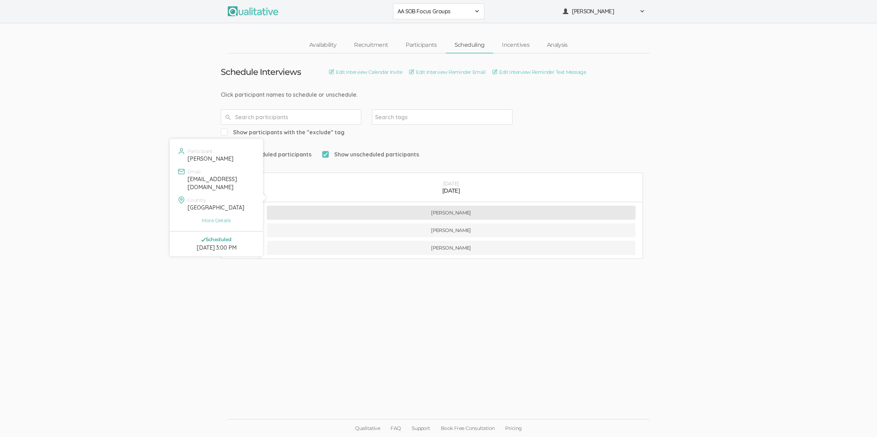
click at [413, 206] on button "[PERSON_NAME]" at bounding box center [451, 213] width 369 height 14
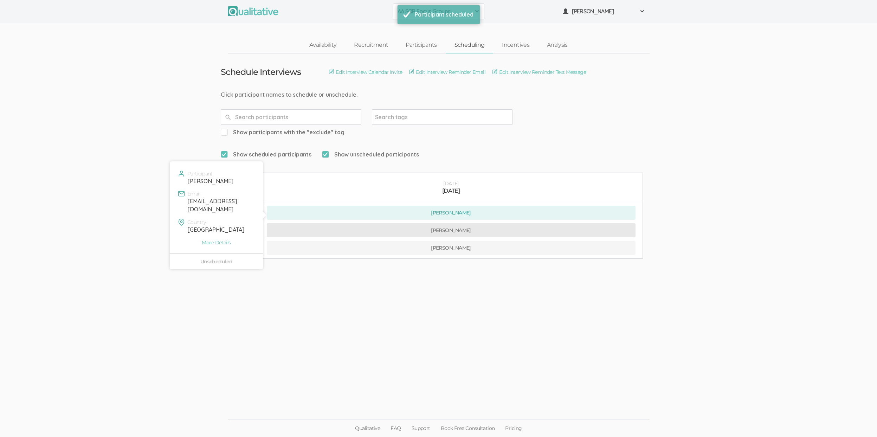
click at [436, 223] on button "Megan Woods" at bounding box center [451, 230] width 369 height 14
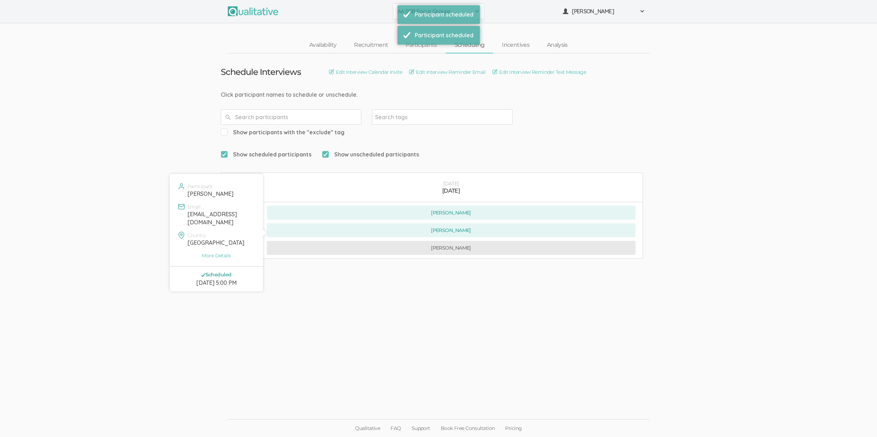
click at [465, 241] on button "Shanija Coicou" at bounding box center [451, 248] width 369 height 14
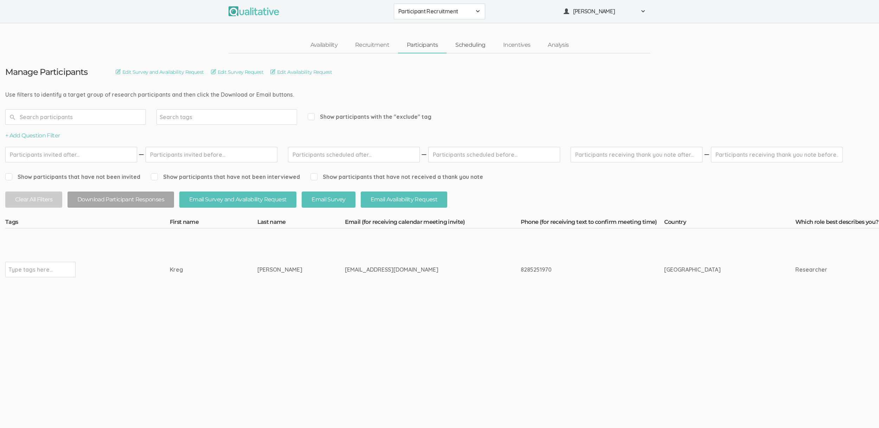
click at [470, 47] on link "Scheduling" at bounding box center [470, 45] width 48 height 15
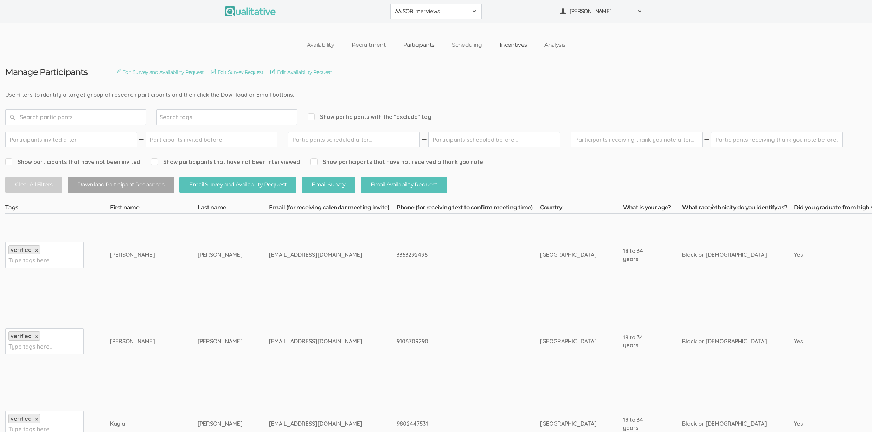
click at [514, 43] on link "Incentives" at bounding box center [513, 45] width 45 height 15
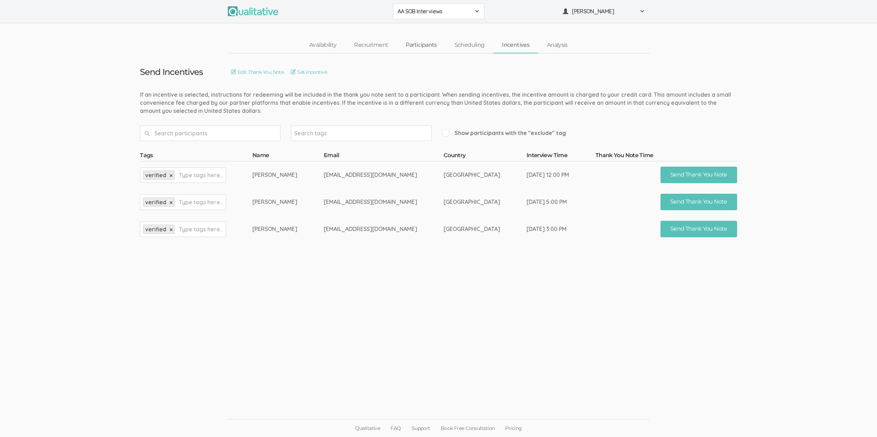
click at [426, 46] on link "Participants" at bounding box center [421, 45] width 49 height 15
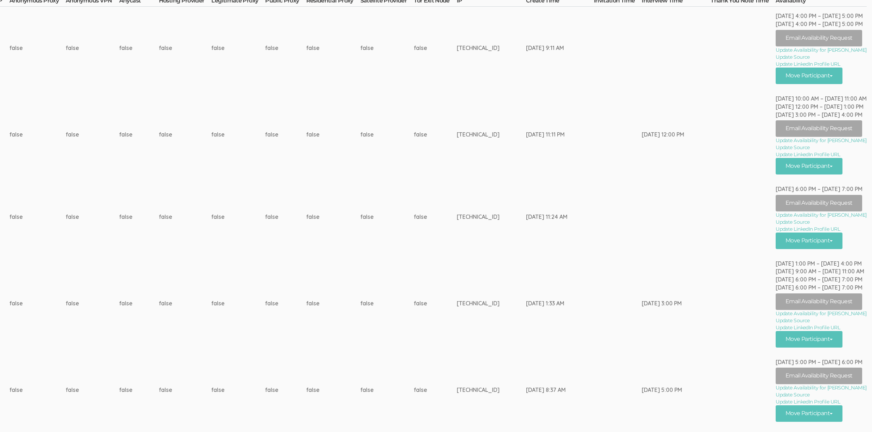
scroll to position [224, 2382]
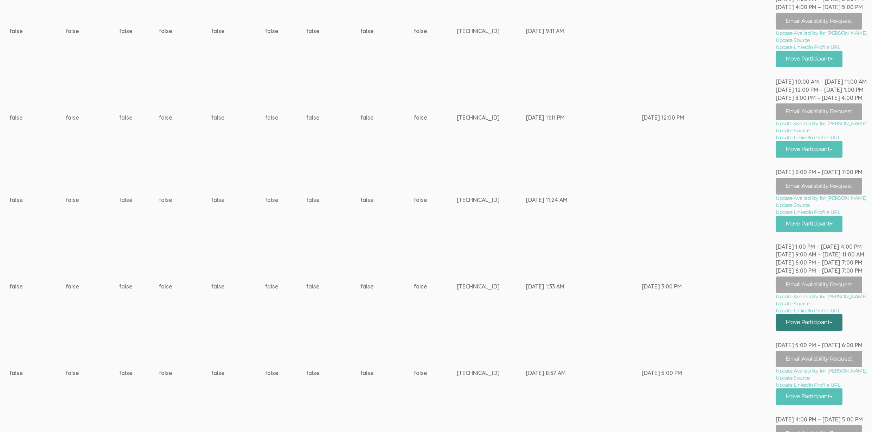
click at [820, 317] on button "Move Participant" at bounding box center [808, 322] width 67 height 17
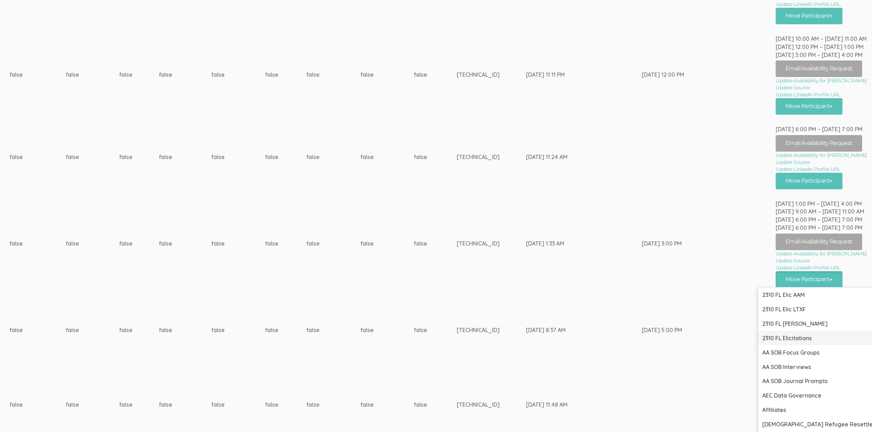
scroll to position [267, 2382]
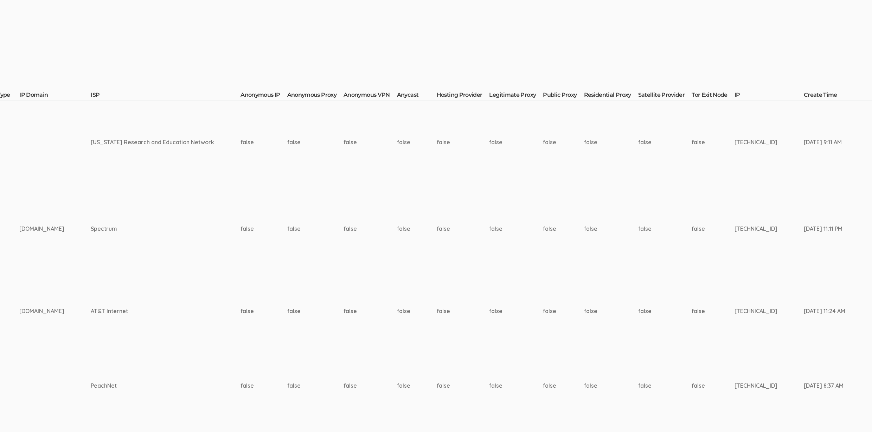
scroll to position [112, 2382]
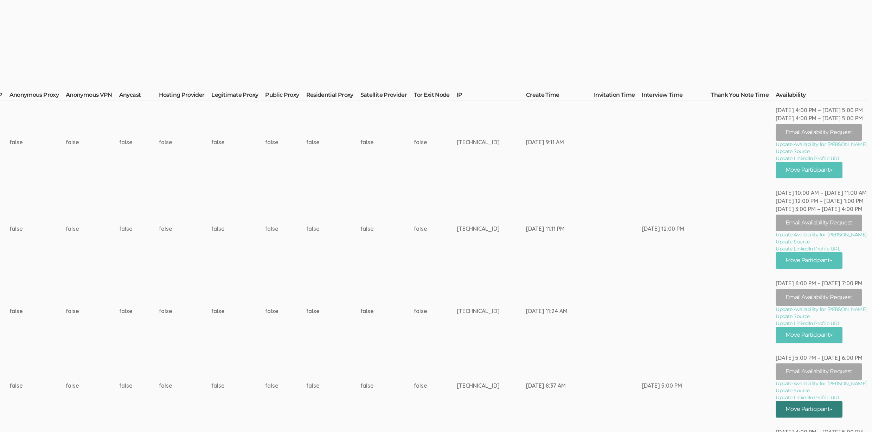
click at [812, 411] on button "Move Participant" at bounding box center [808, 409] width 67 height 17
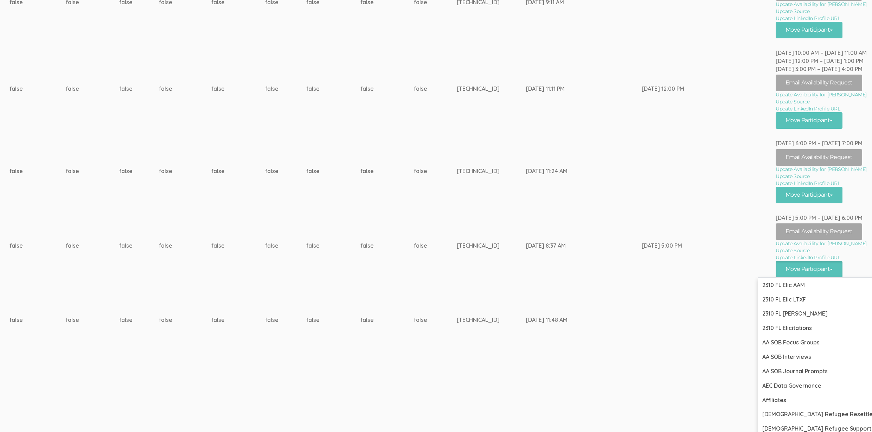
scroll to position [277, 2382]
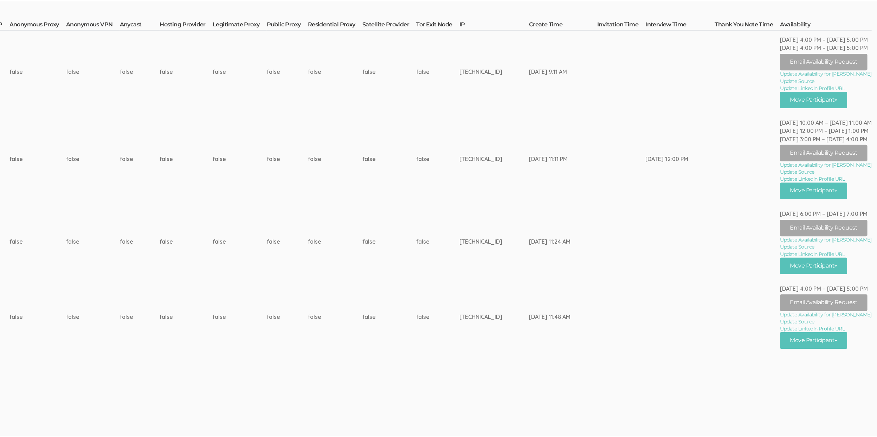
scroll to position [0, 0]
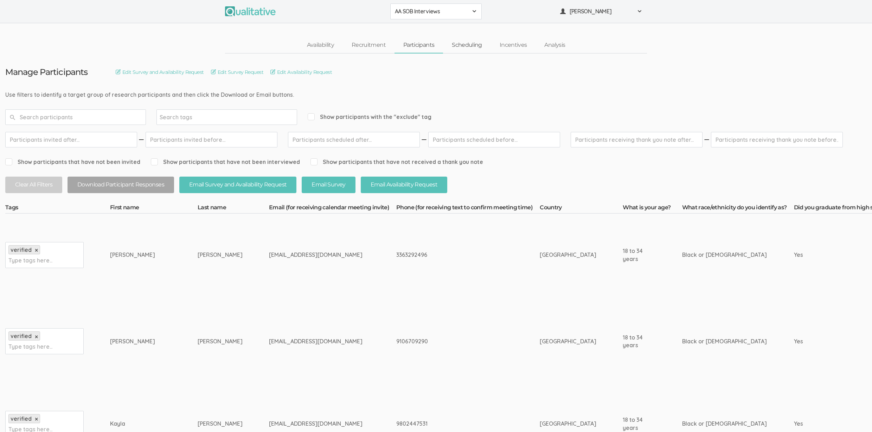
click at [481, 45] on link "Scheduling" at bounding box center [467, 45] width 48 height 15
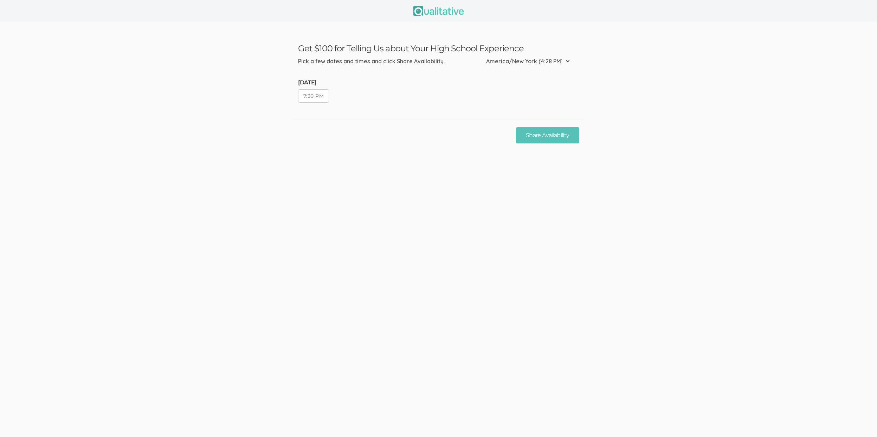
click at [314, 96] on button "7:30 PM" at bounding box center [313, 95] width 31 height 13
click at [557, 141] on button "Share Availability" at bounding box center [547, 135] width 63 height 17
drag, startPoint x: 315, startPoint y: 98, endPoint x: 331, endPoint y: 110, distance: 20.1
click at [315, 98] on button "6:30 PM" at bounding box center [314, 95] width 32 height 13
click at [561, 137] on button "Share Availability" at bounding box center [547, 135] width 63 height 17
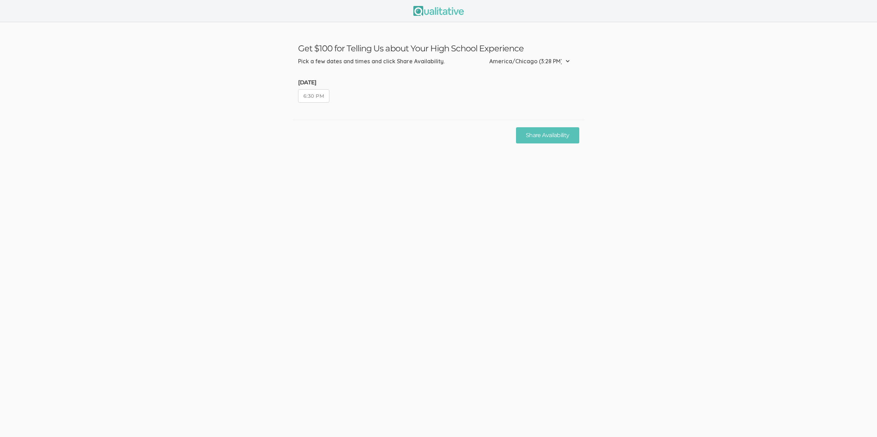
click at [322, 101] on button "6:30 PM" at bounding box center [314, 95] width 32 height 13
click at [546, 138] on button "Share Availability" at bounding box center [547, 135] width 63 height 17
